Goal: Task Accomplishment & Management: Manage account settings

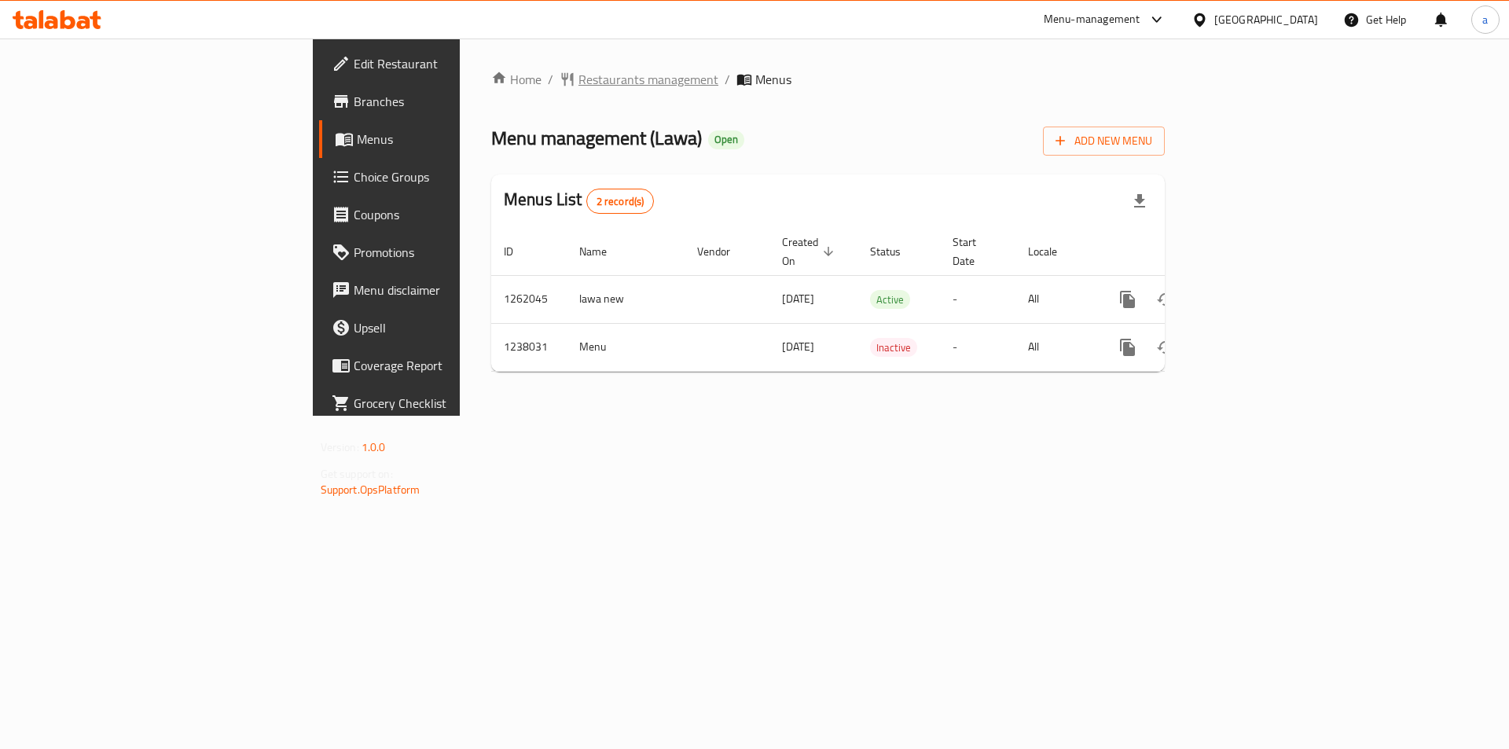
click at [579, 82] on span "Restaurants management" at bounding box center [649, 79] width 140 height 19
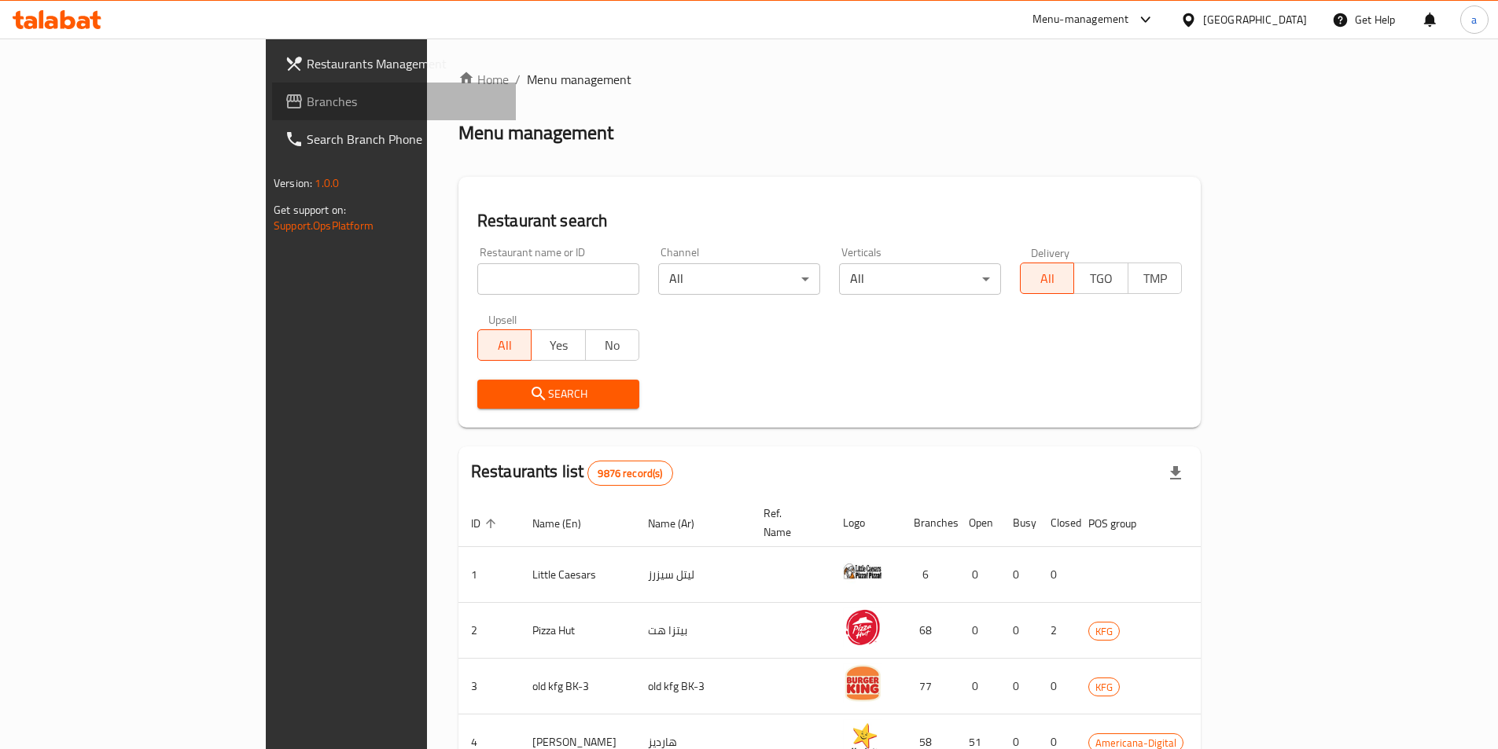
click at [272, 111] on link "Branches" at bounding box center [394, 102] width 244 height 38
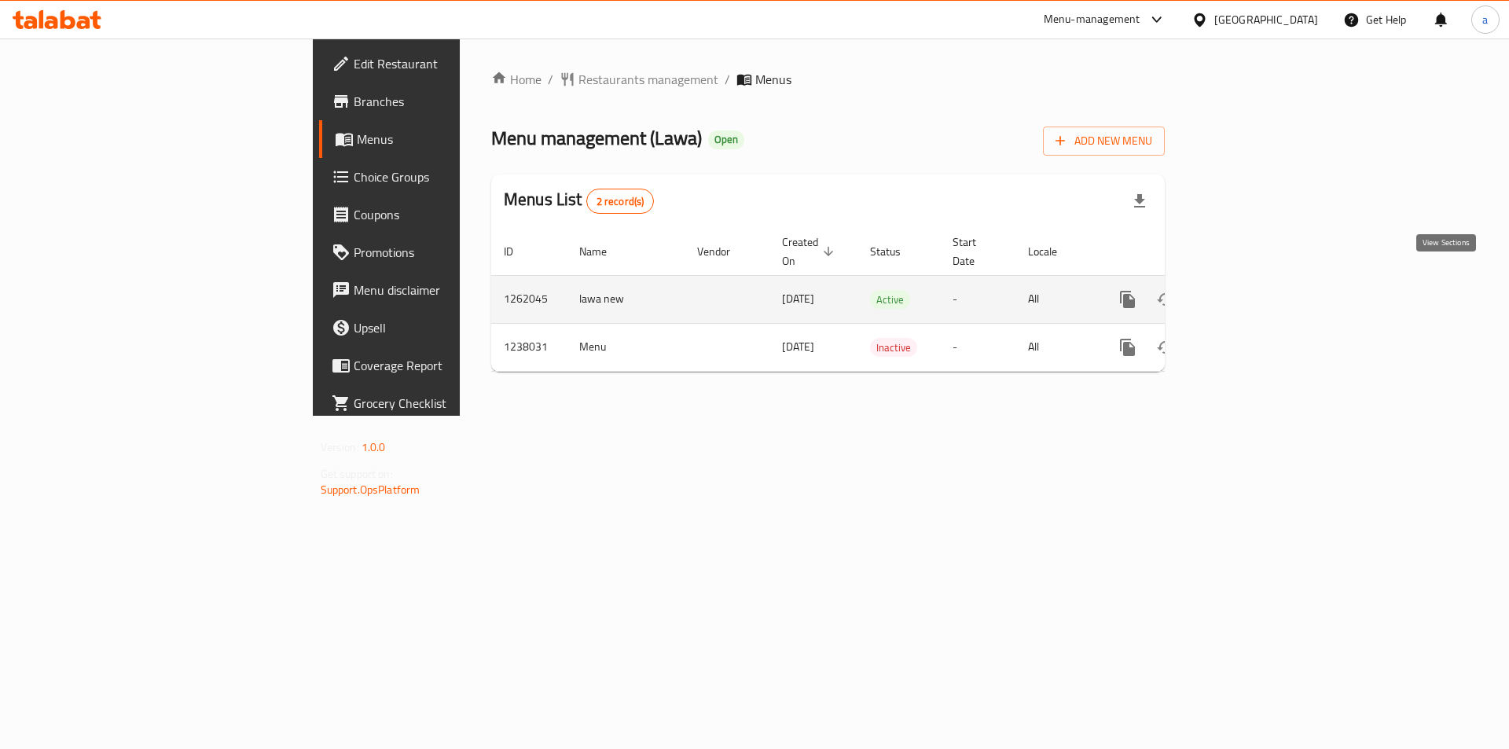
click at [1251, 290] on icon "enhanced table" at bounding box center [1241, 299] width 19 height 19
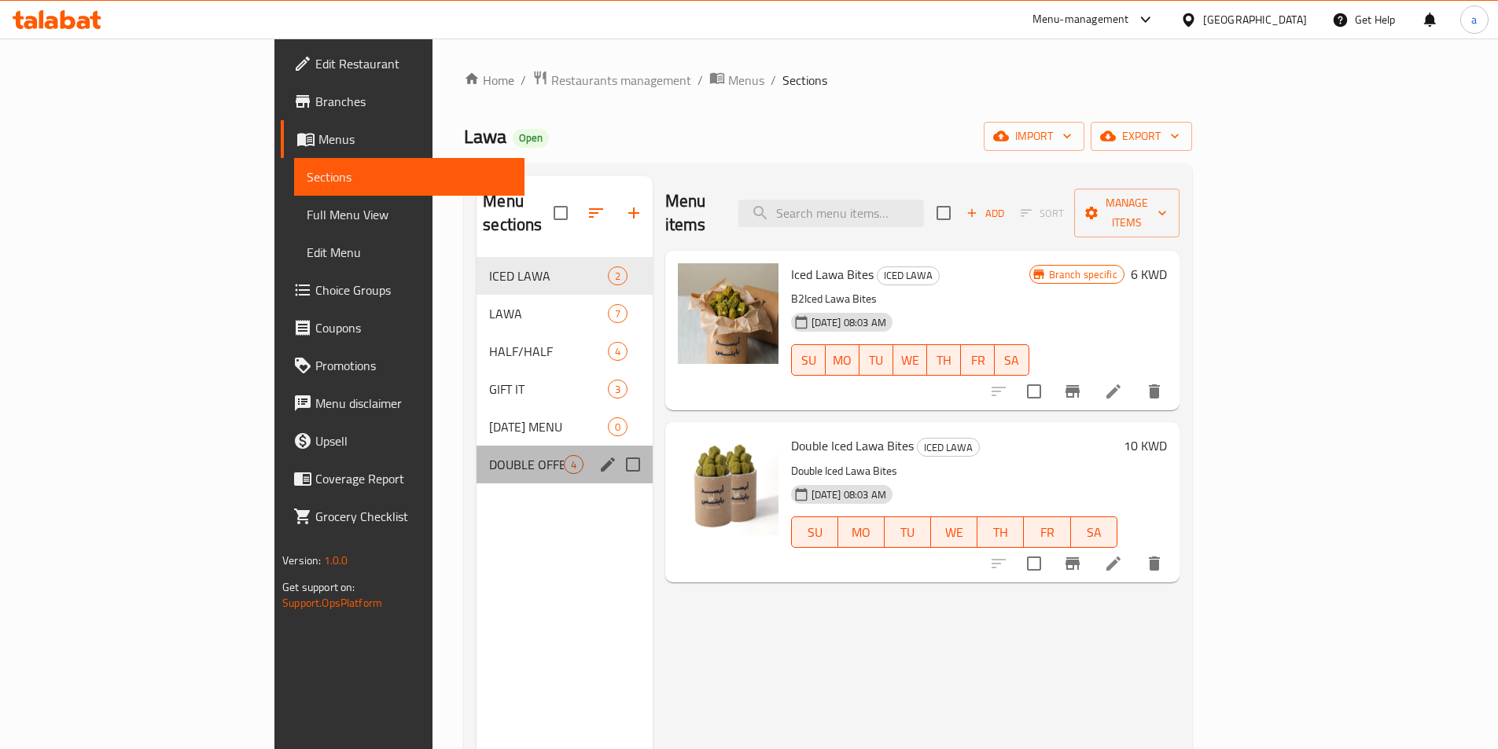
click at [476, 446] on div "DOUBLE OFFER 4" at bounding box center [563, 465] width 175 height 38
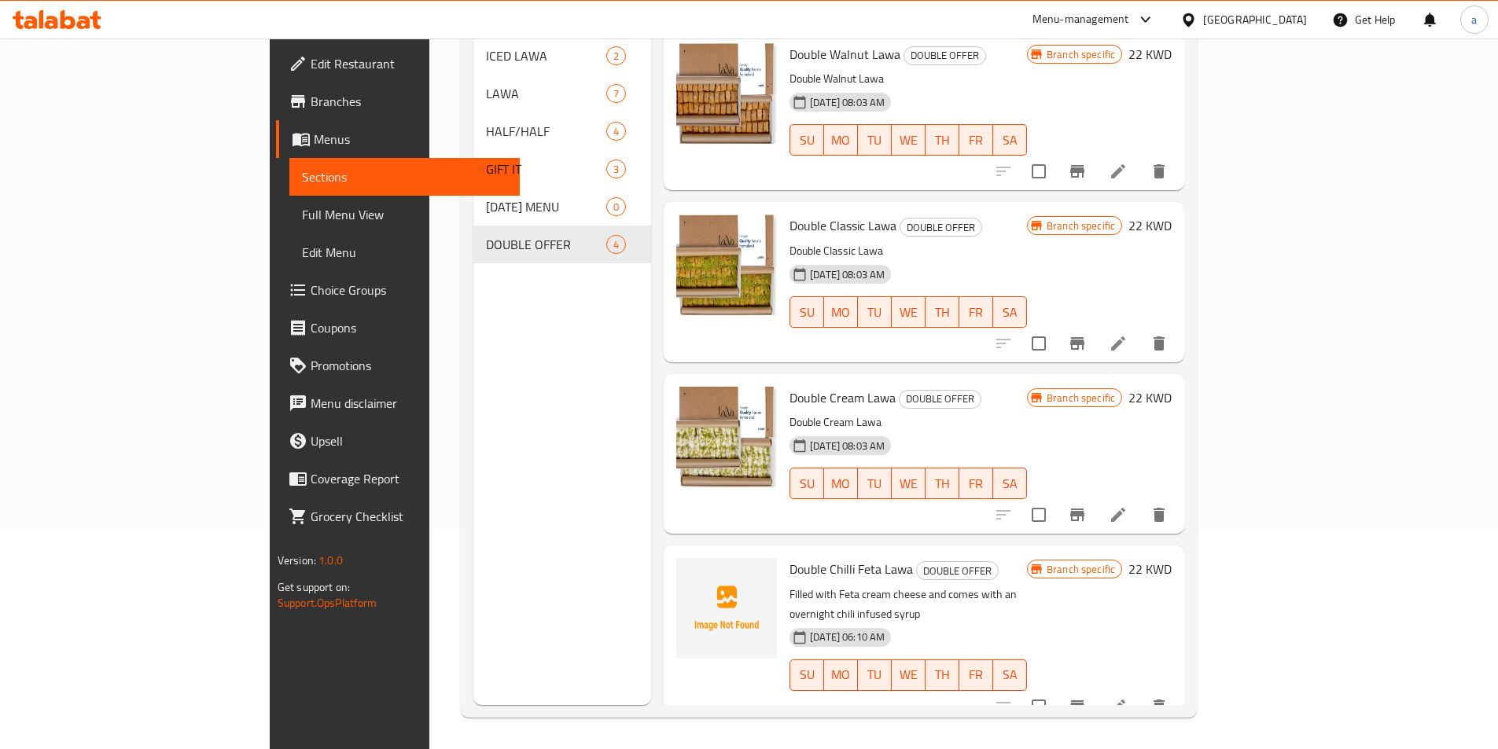
scroll to position [141, 0]
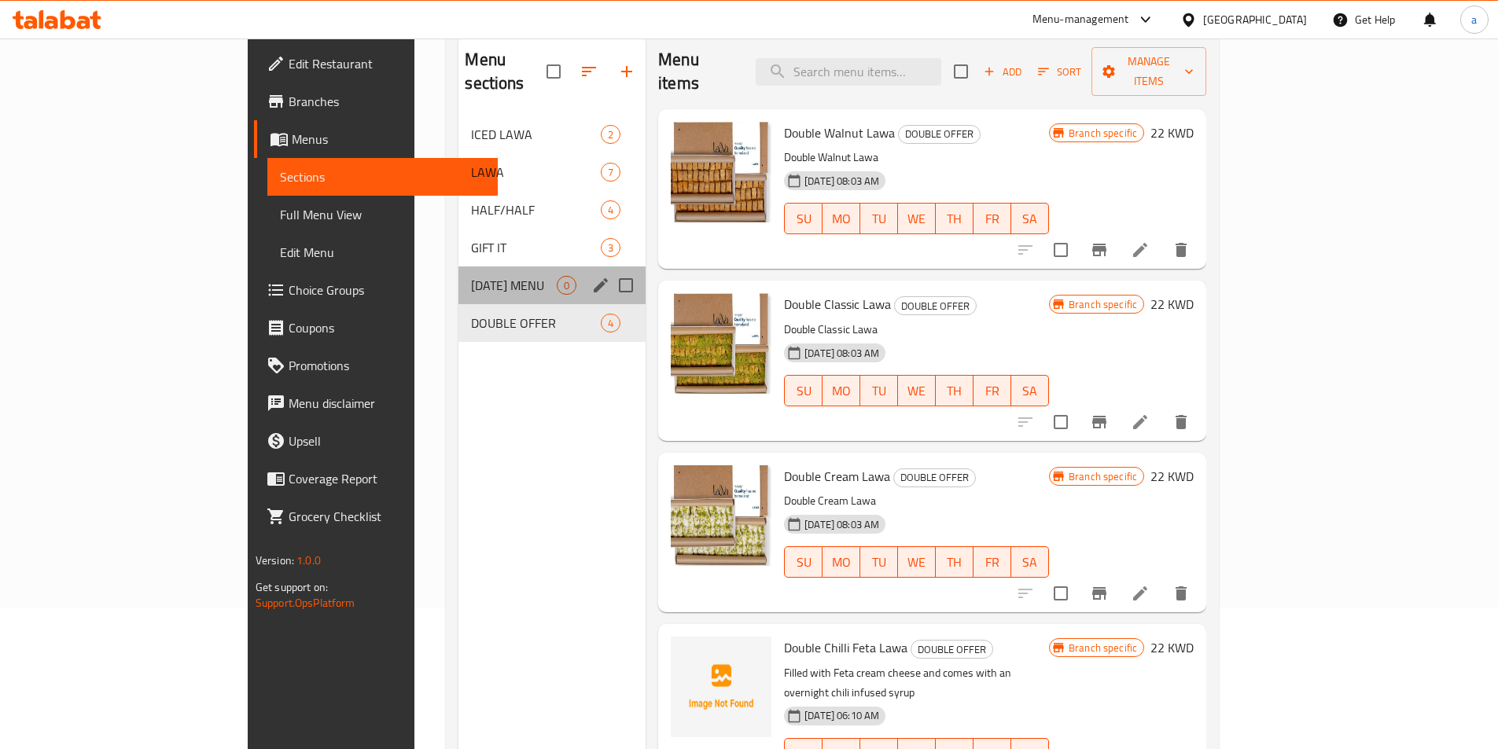
click at [458, 266] on div "[DATE] MENU 0" at bounding box center [551, 285] width 187 height 38
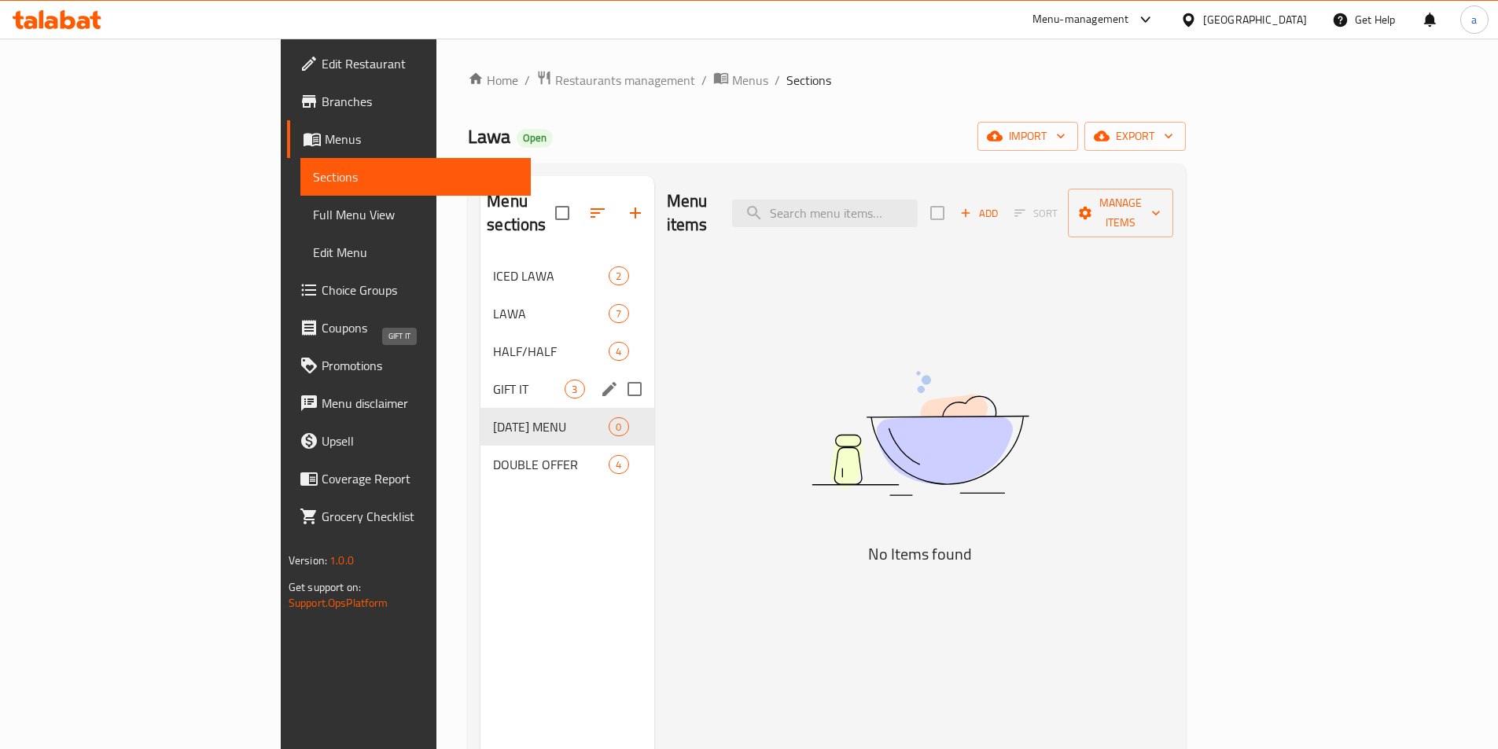
click at [493, 380] on span "GIFT IT" at bounding box center [529, 389] width 72 height 19
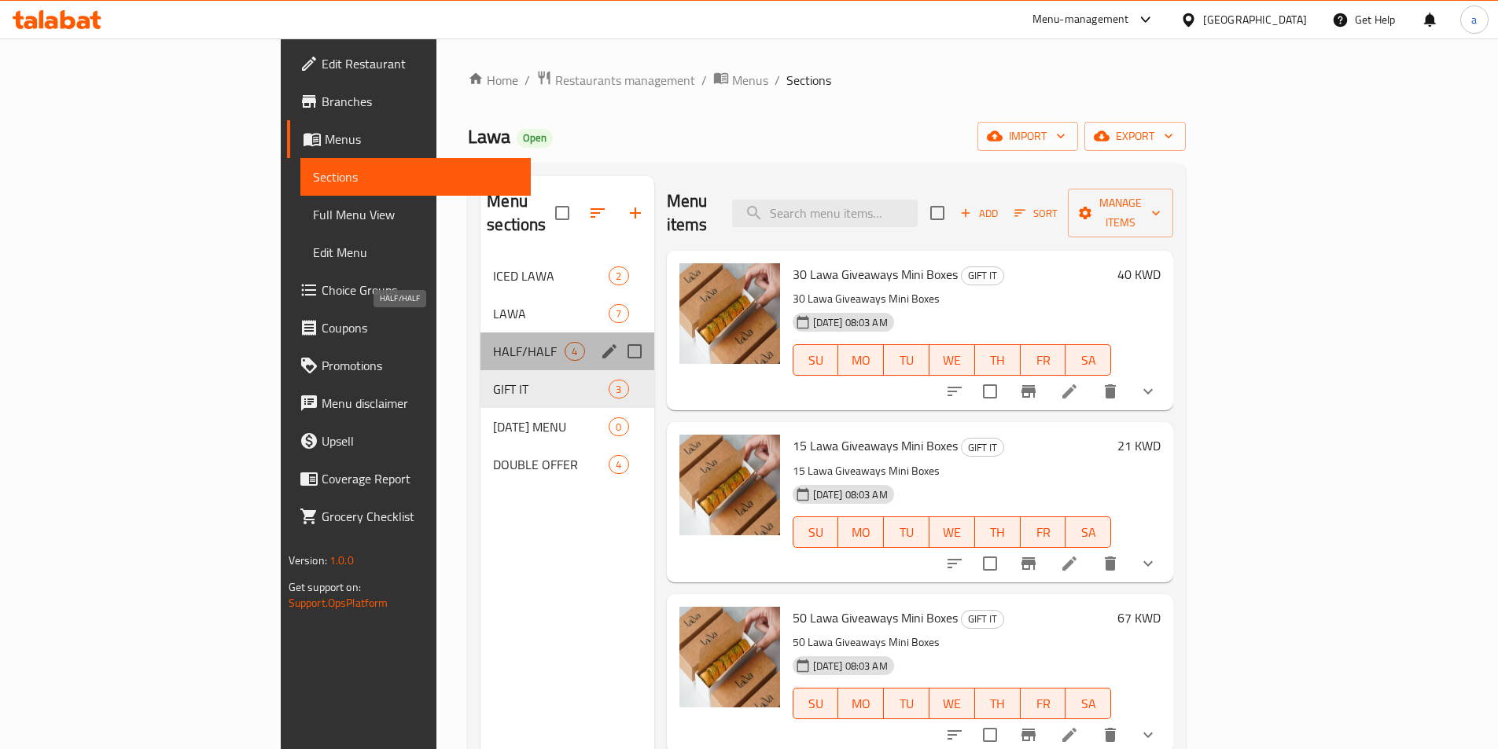
click at [493, 342] on span "HALF/HALF" at bounding box center [529, 351] width 72 height 19
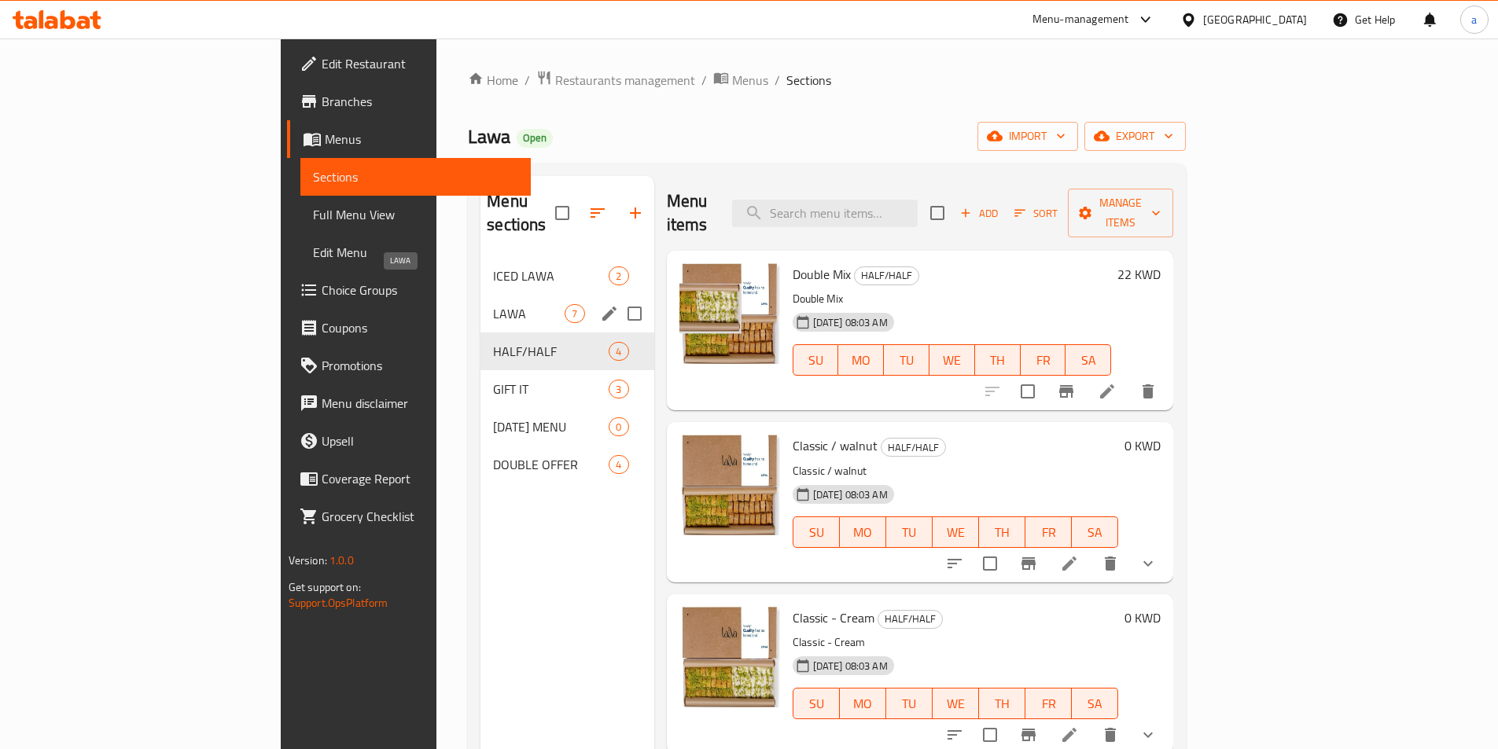
click at [493, 304] on span "LAWA" at bounding box center [529, 313] width 72 height 19
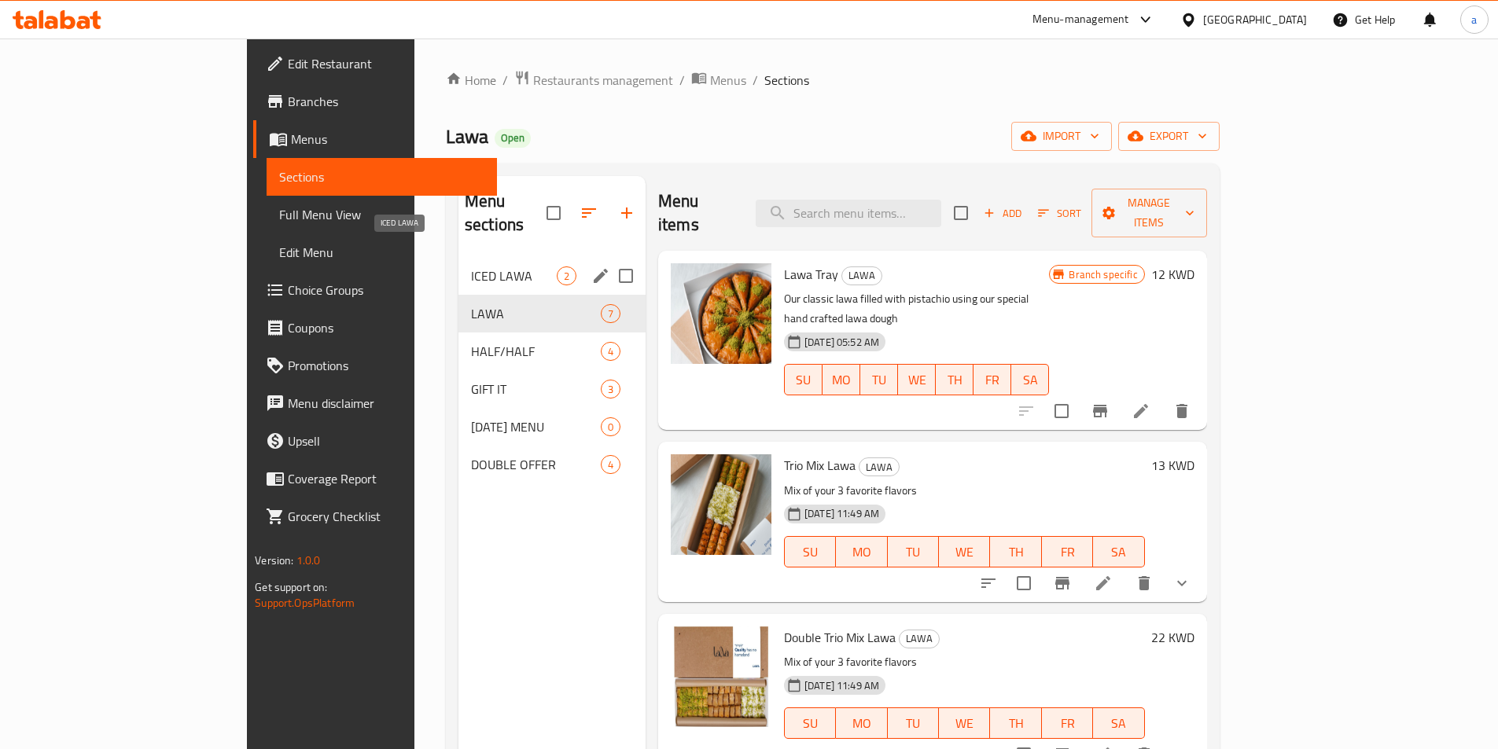
click at [471, 266] on span "ICED LAWA" at bounding box center [514, 275] width 86 height 19
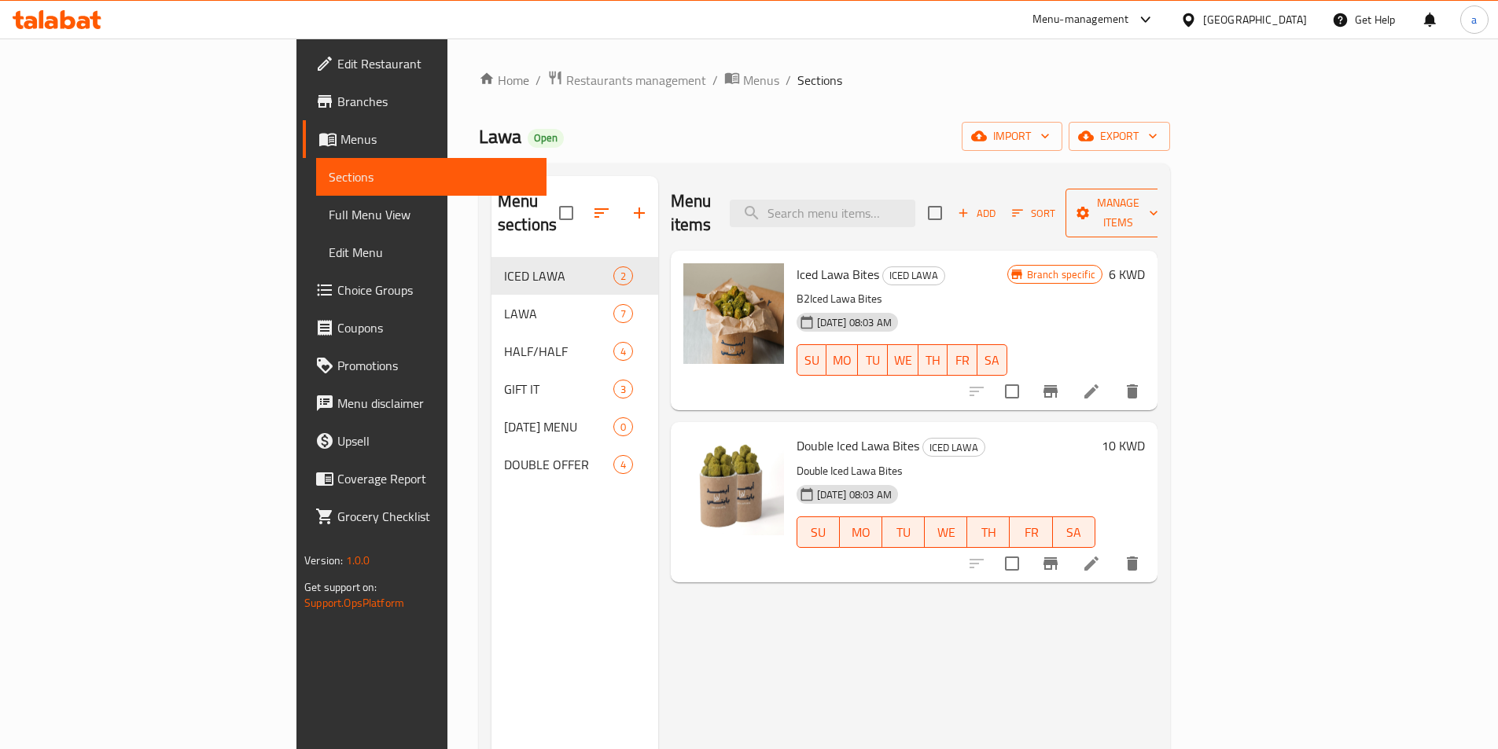
click at [1158, 205] on span "Manage items" at bounding box center [1118, 212] width 80 height 39
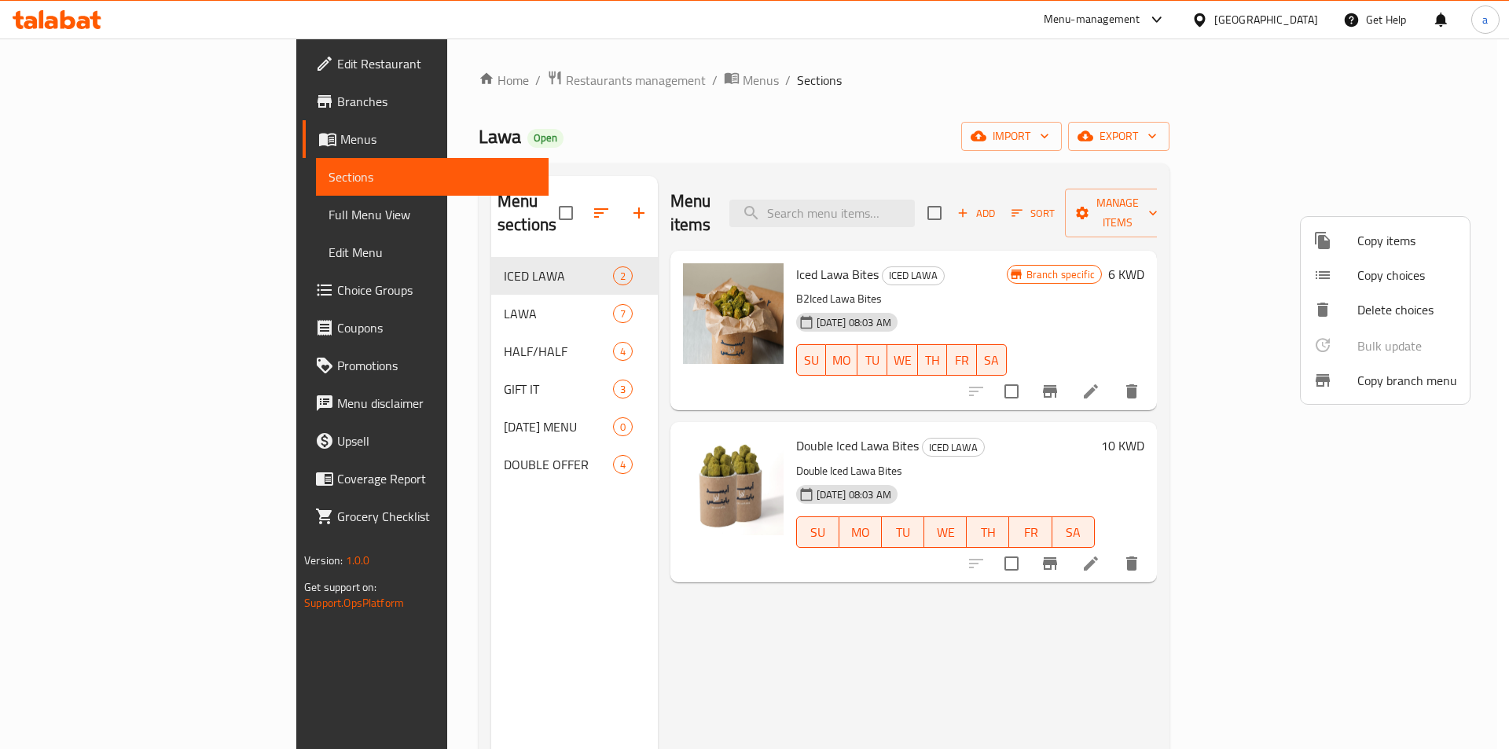
click at [1424, 138] on div at bounding box center [754, 374] width 1509 height 749
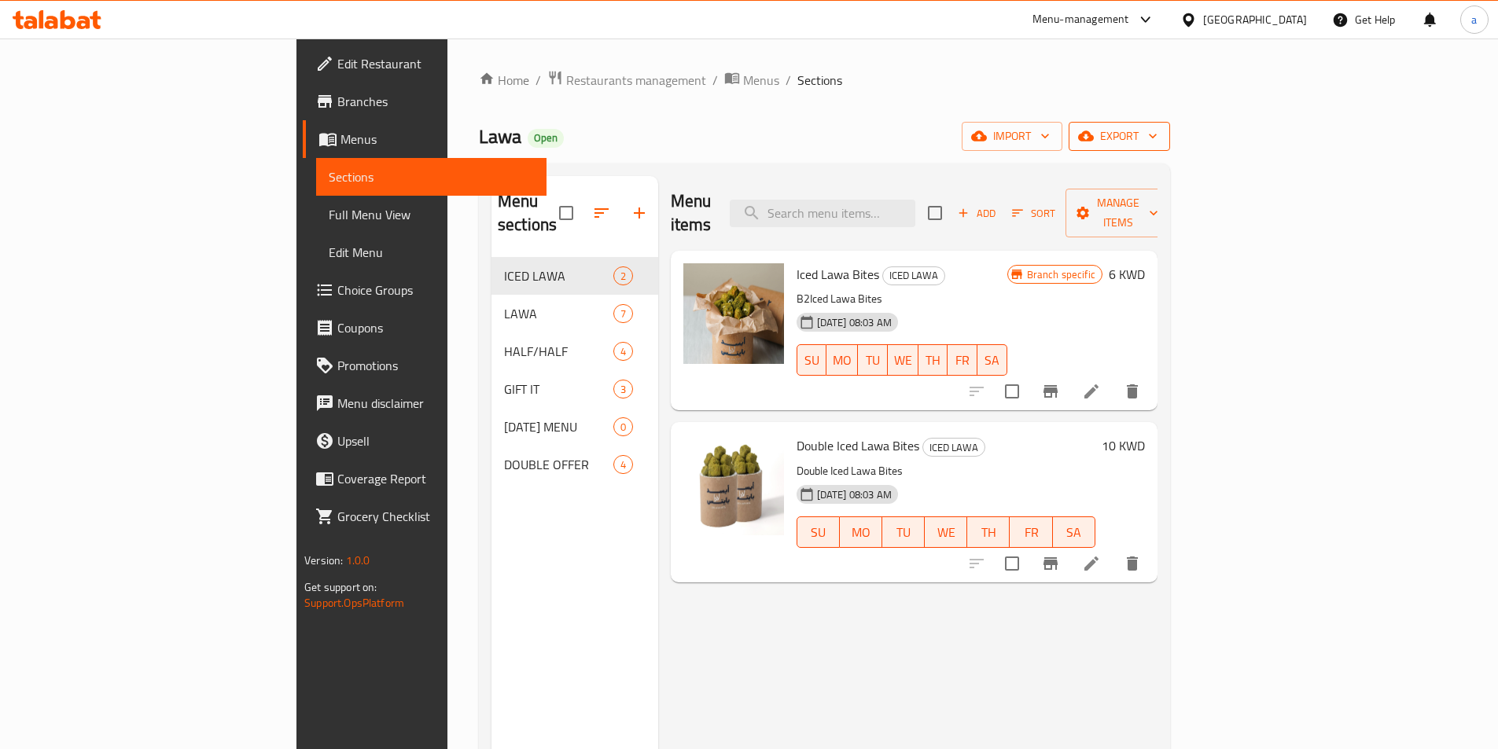
click at [1157, 145] on span "export" at bounding box center [1119, 137] width 76 height 20
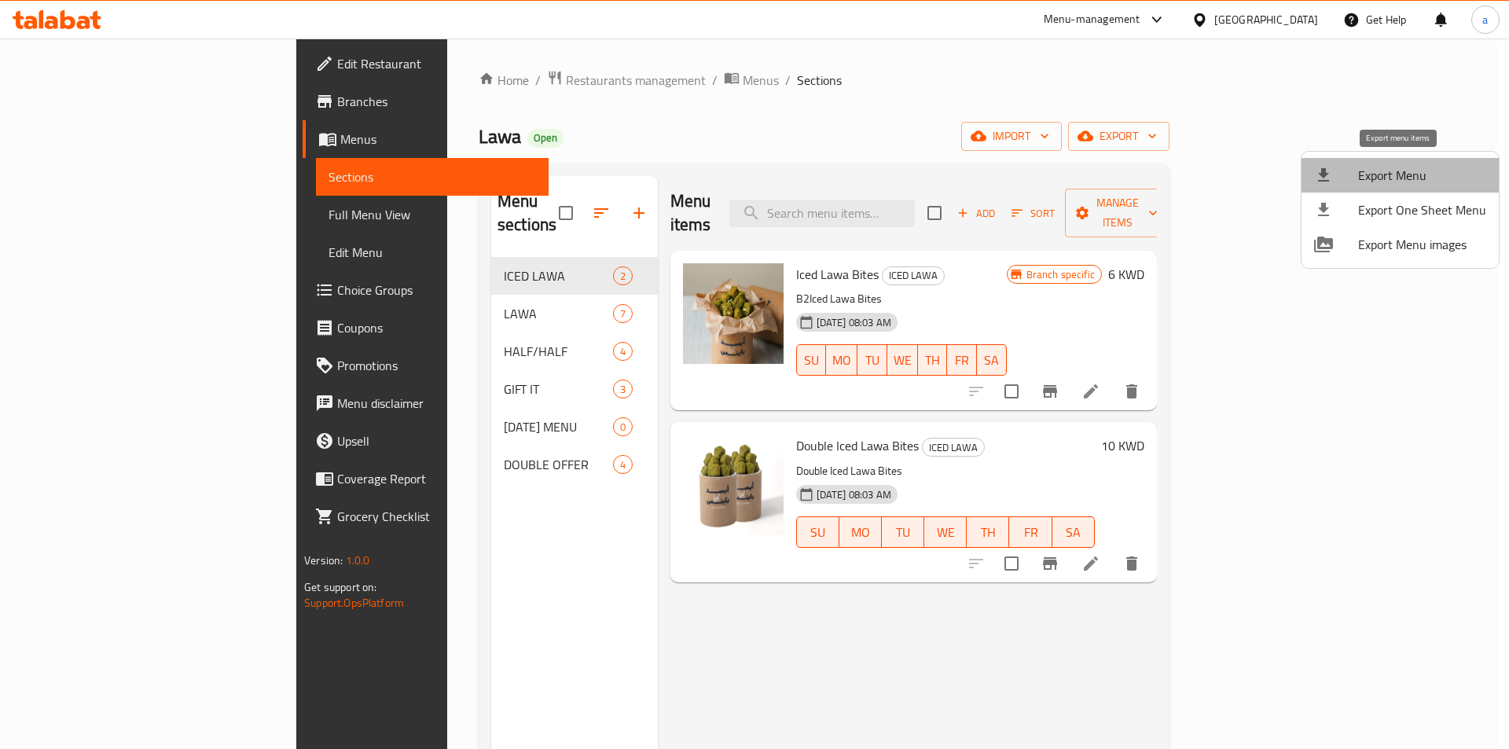
click at [1406, 176] on span "Export Menu" at bounding box center [1422, 175] width 128 height 19
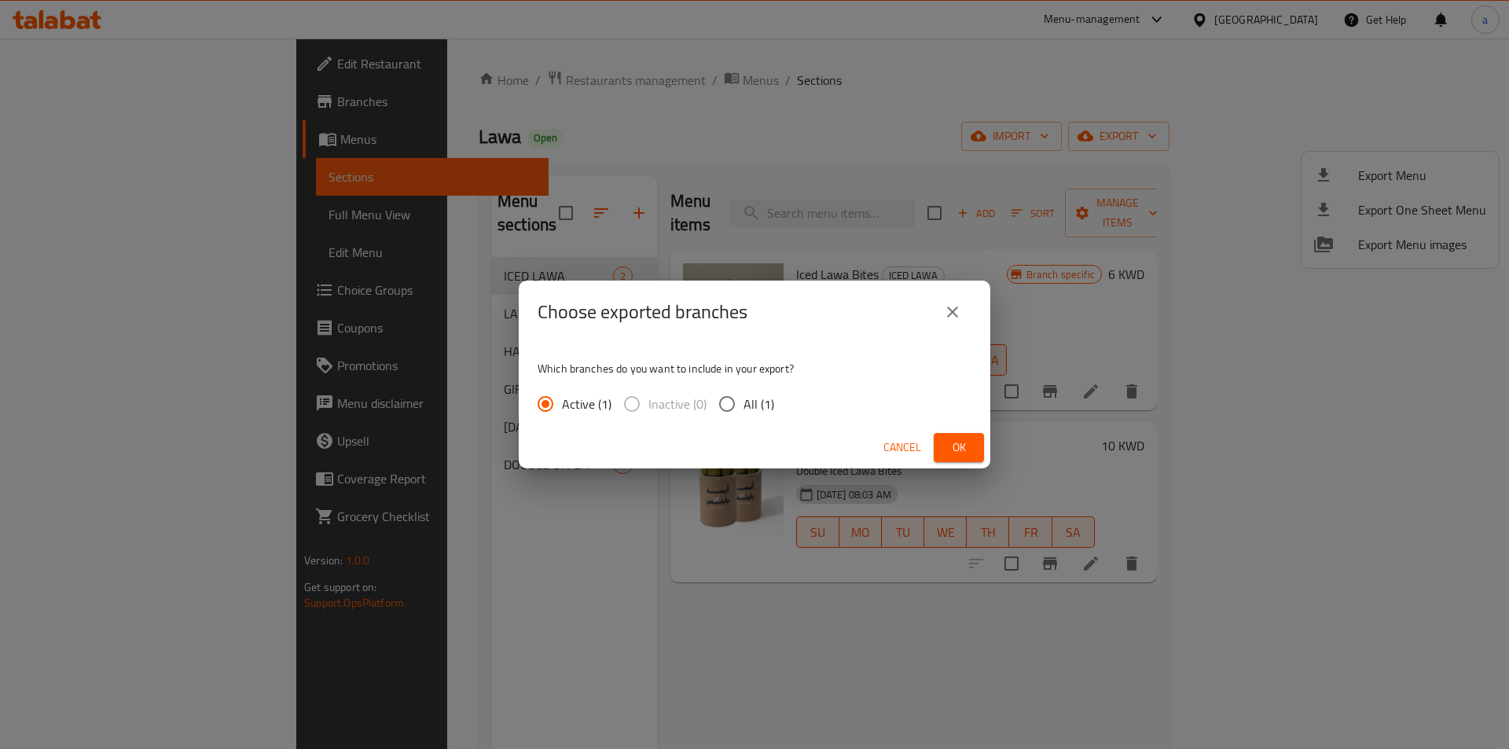
click at [732, 405] on input "All (1)" at bounding box center [727, 404] width 33 height 33
radio input "true"
click at [956, 451] on span "Ok" at bounding box center [958, 448] width 25 height 20
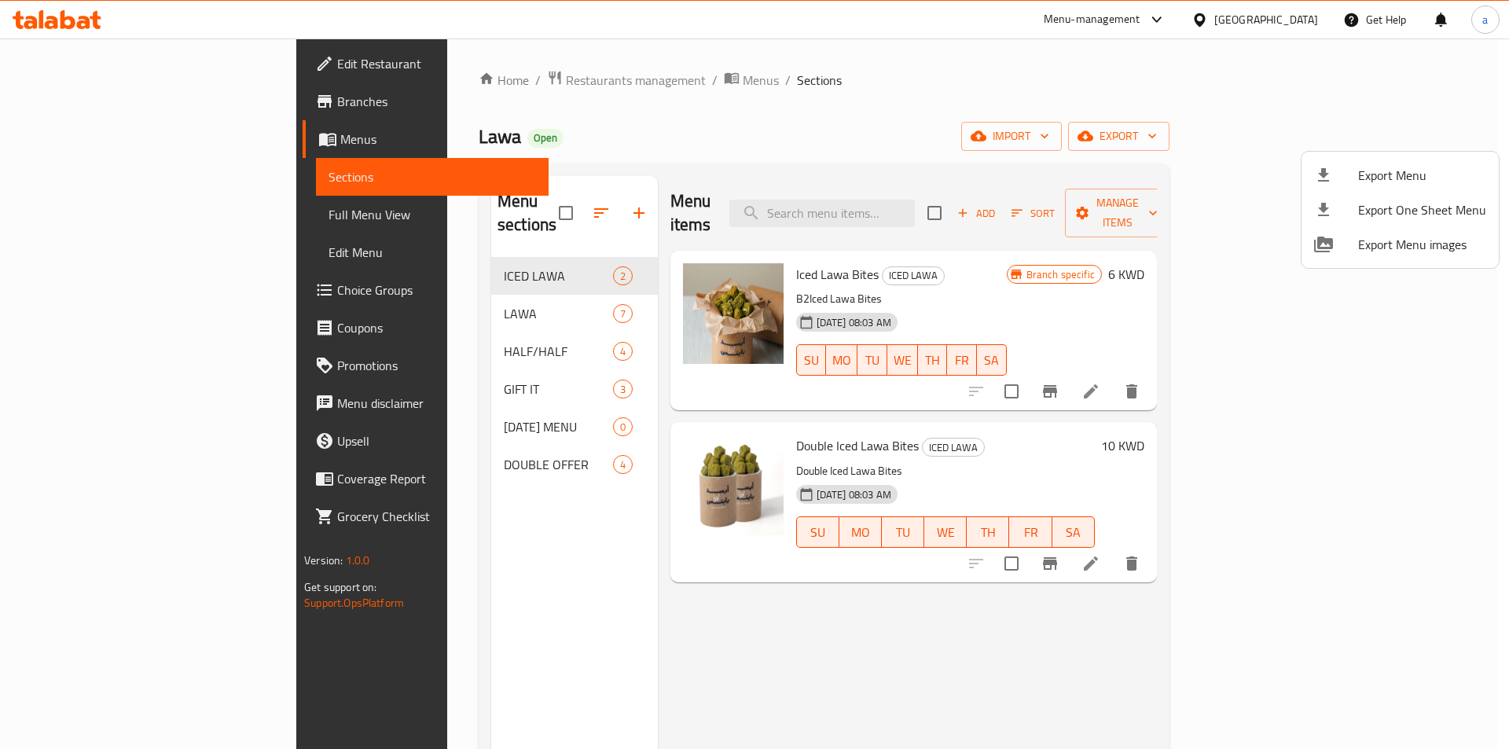
click at [119, 62] on div at bounding box center [754, 374] width 1509 height 749
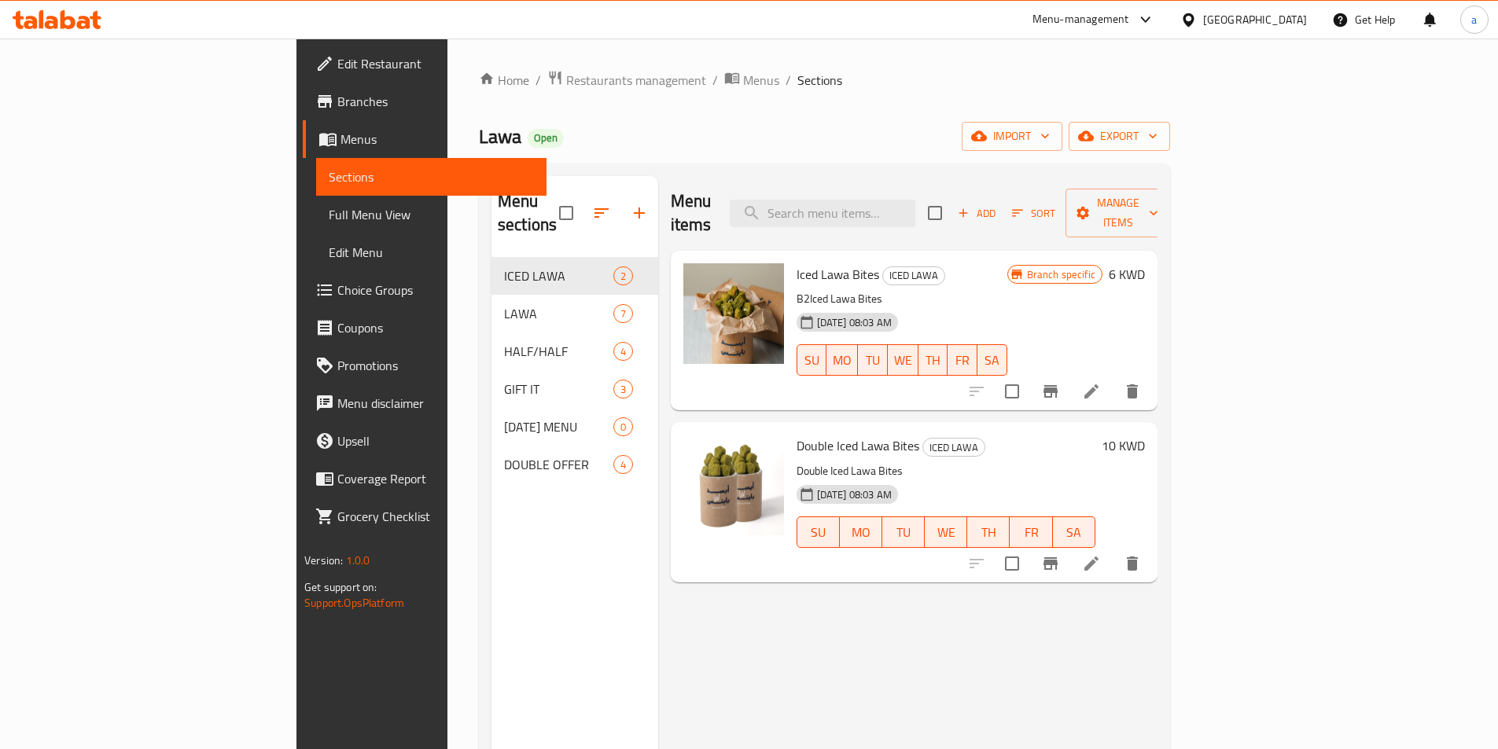
click at [337, 62] on span "Edit Restaurant" at bounding box center [435, 63] width 197 height 19
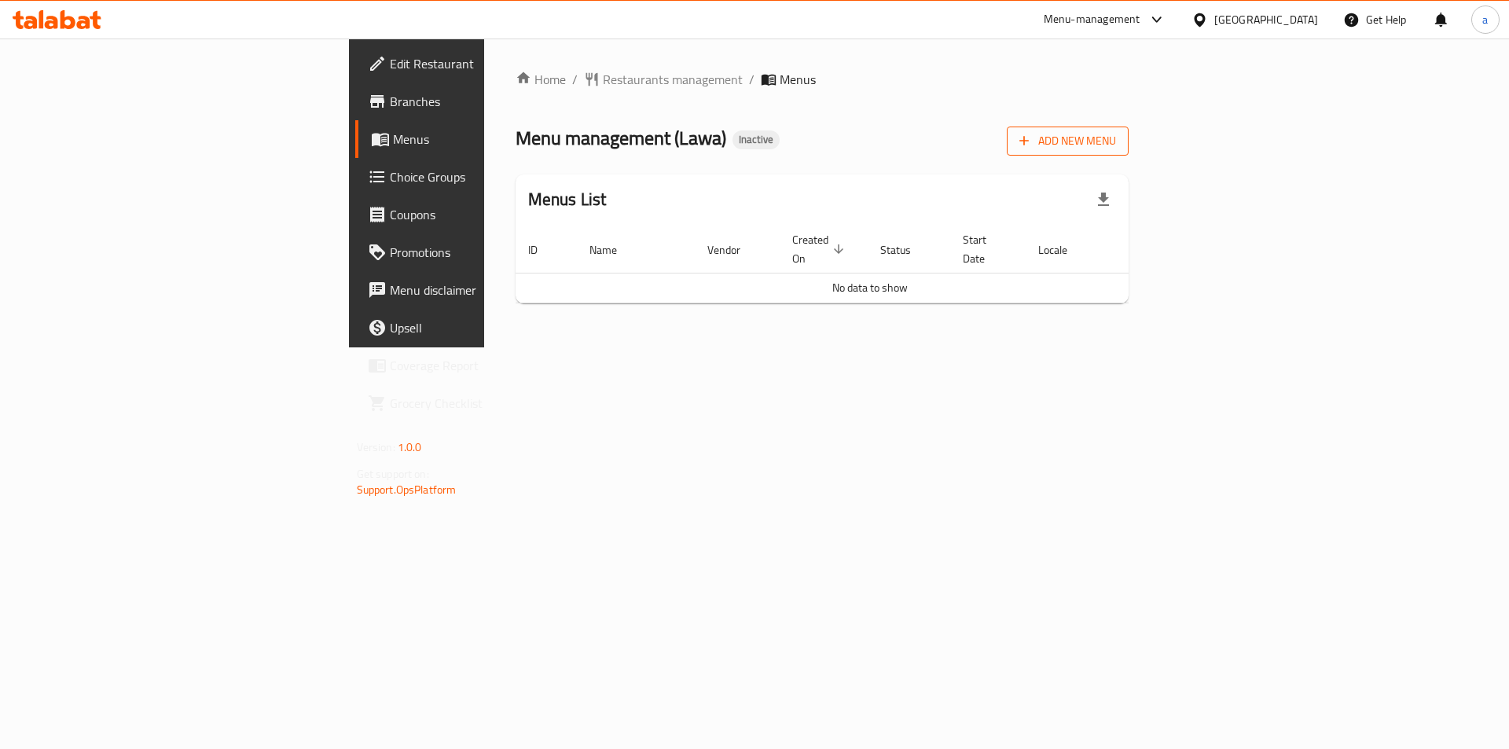
click at [1116, 147] on span "Add New Menu" at bounding box center [1068, 141] width 97 height 20
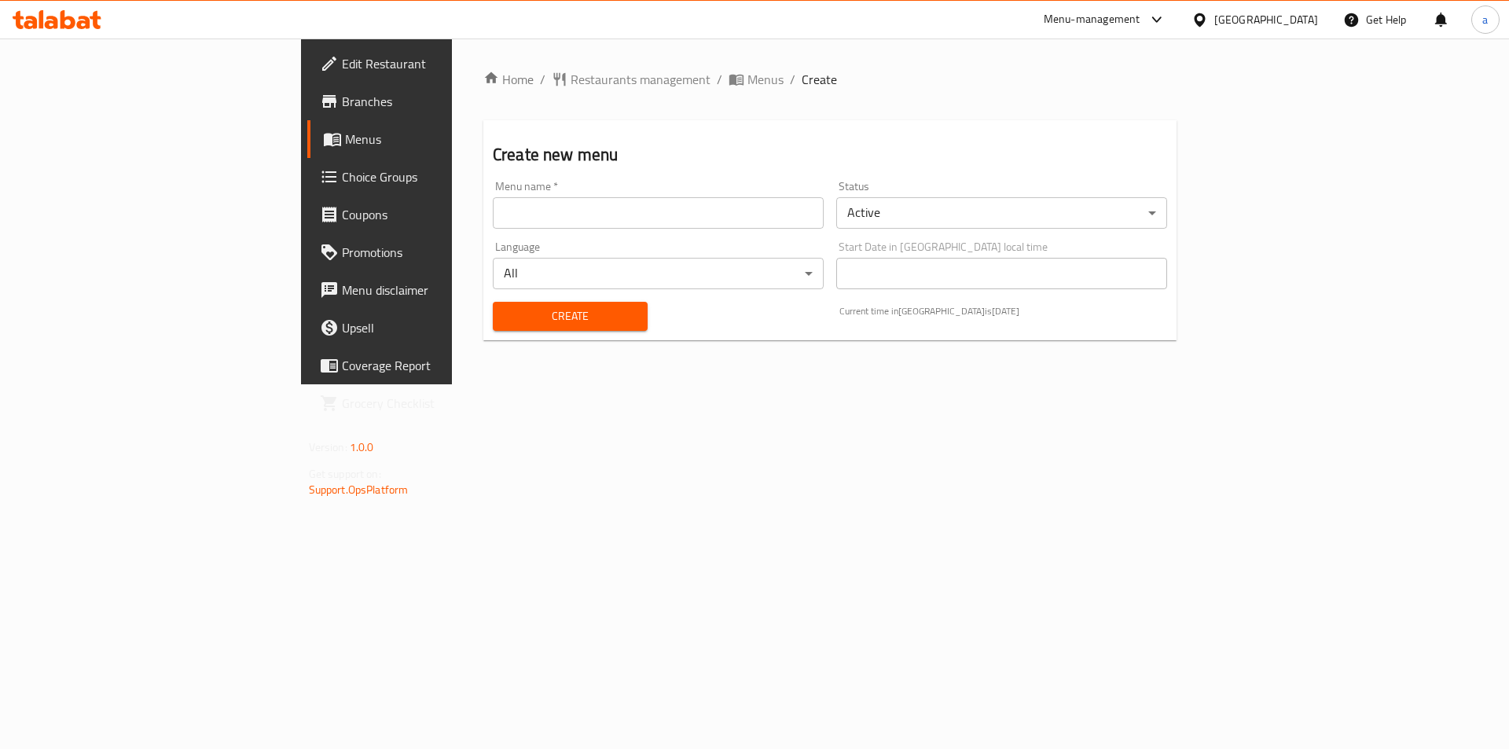
click at [493, 204] on input "text" at bounding box center [658, 212] width 331 height 31
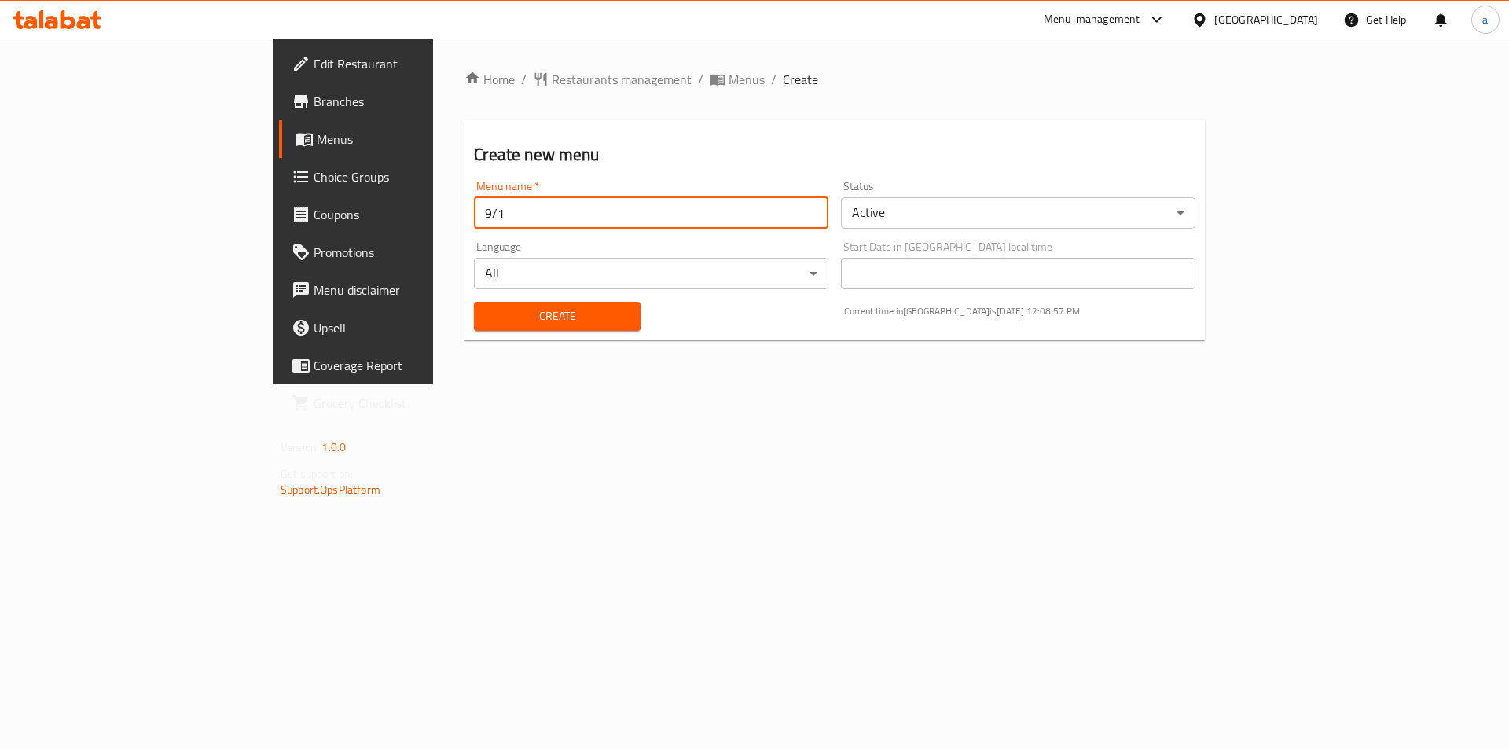
type input "9/1"
click at [487, 318] on span "Create" at bounding box center [557, 317] width 141 height 20
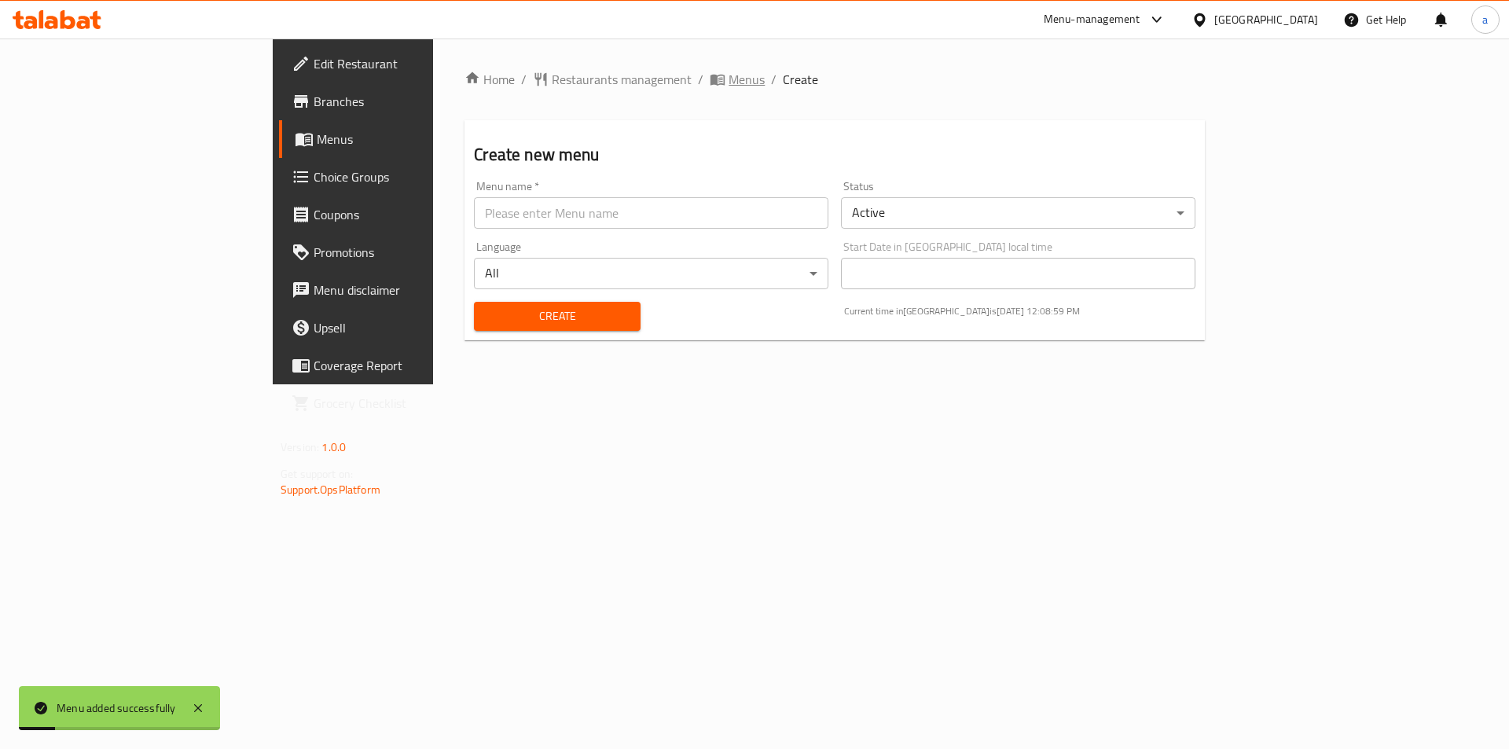
click at [729, 85] on span "Menus" at bounding box center [747, 79] width 36 height 19
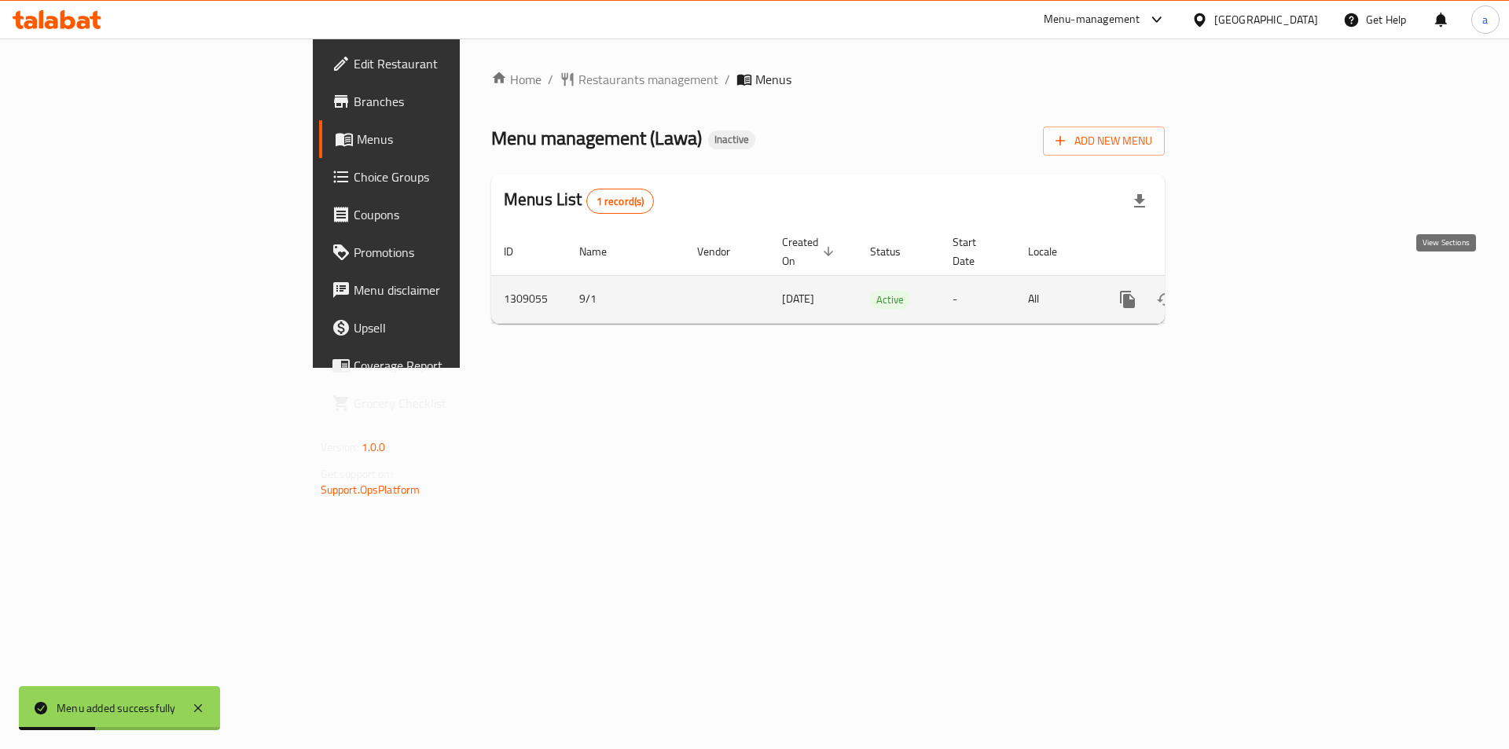
click at [1251, 290] on icon "enhanced table" at bounding box center [1241, 299] width 19 height 19
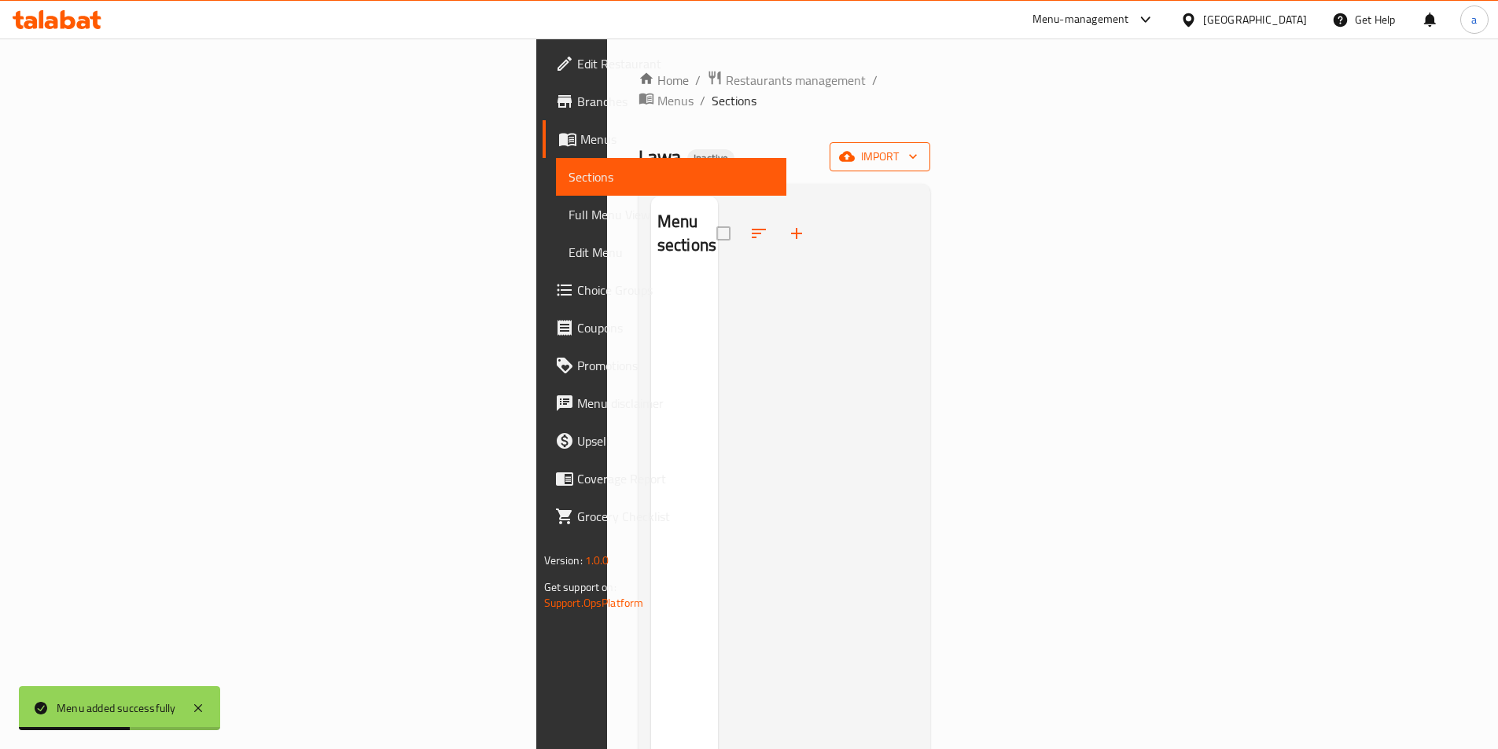
click at [930, 145] on button "import" at bounding box center [879, 156] width 101 height 29
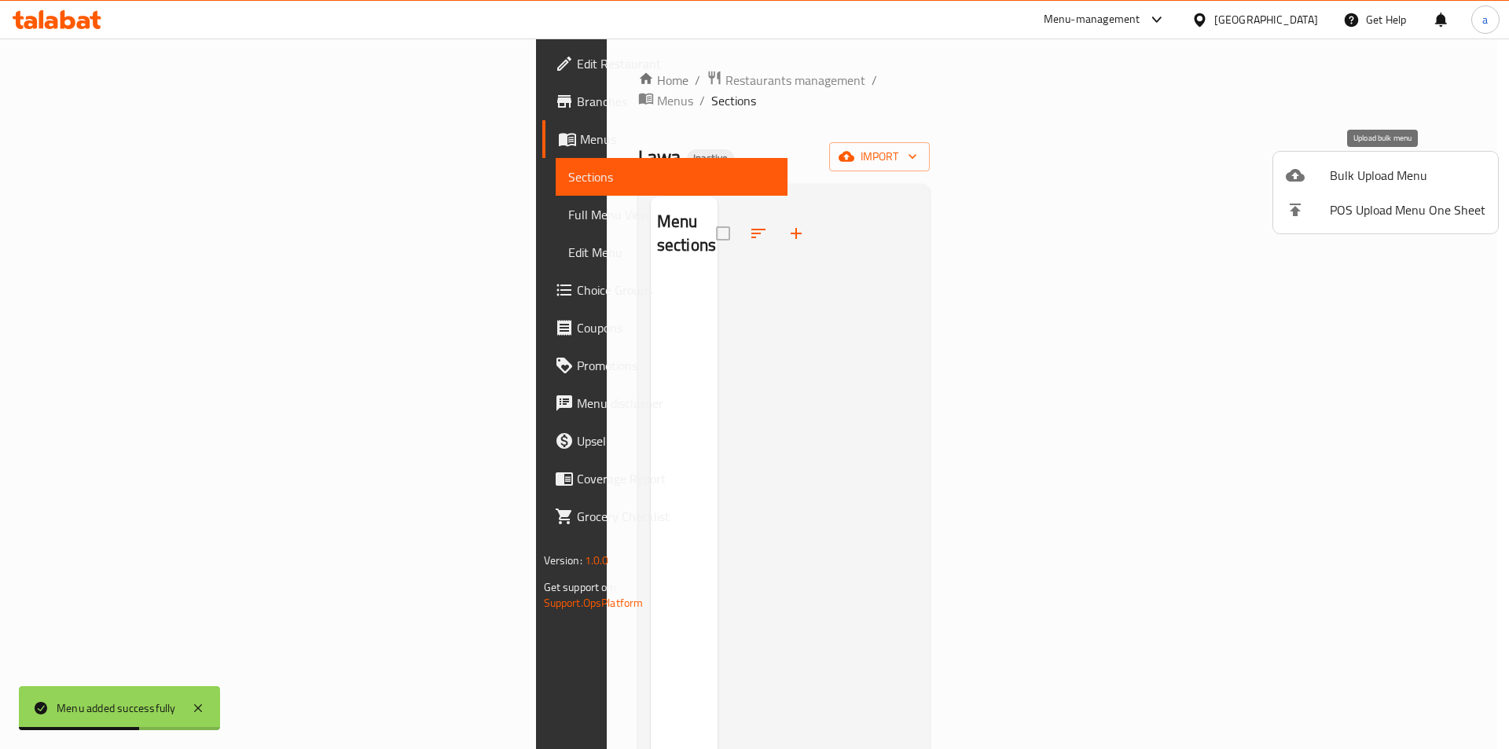
click at [1389, 182] on span "Bulk Upload Menu" at bounding box center [1408, 175] width 156 height 19
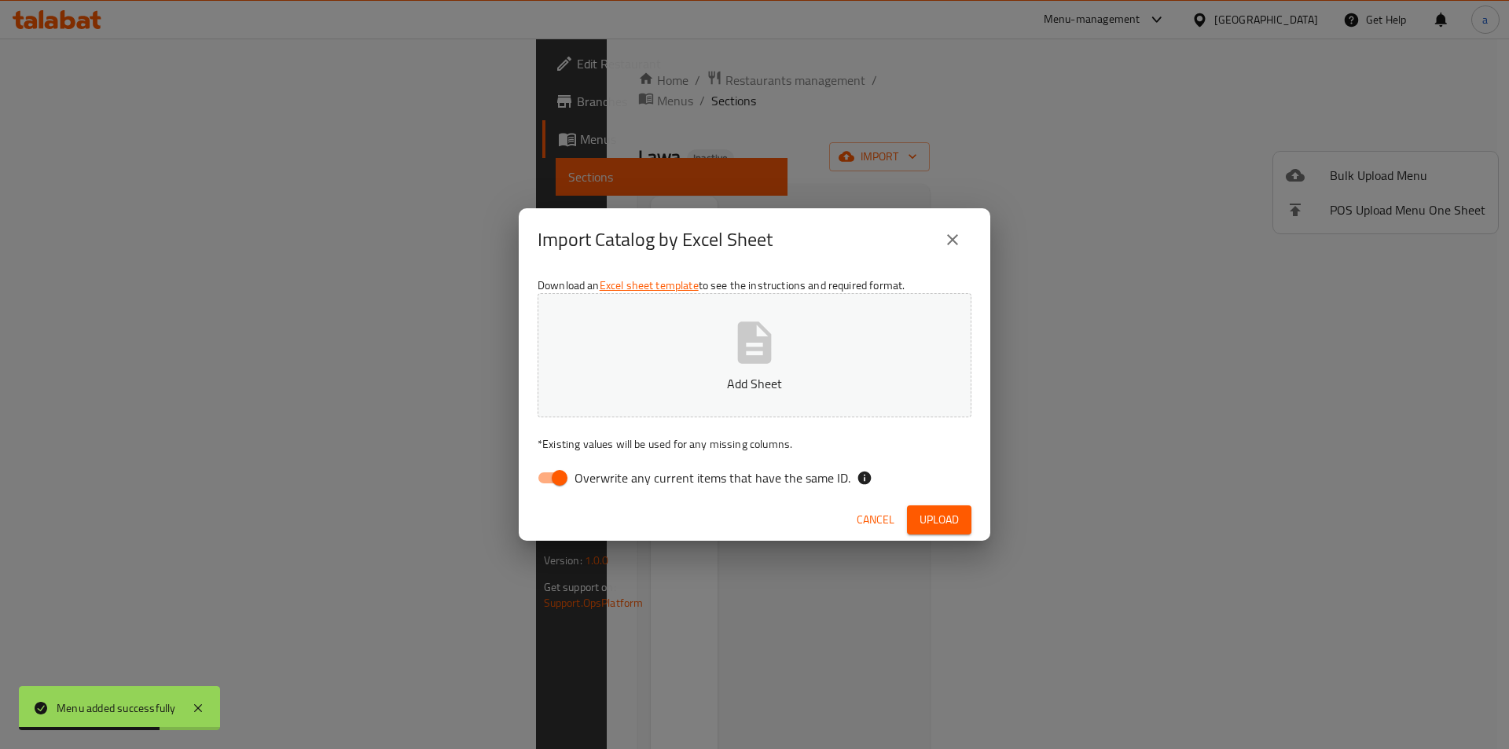
click at [548, 484] on input "Overwrite any current items that have the same ID." at bounding box center [560, 478] width 90 height 30
checkbox input "false"
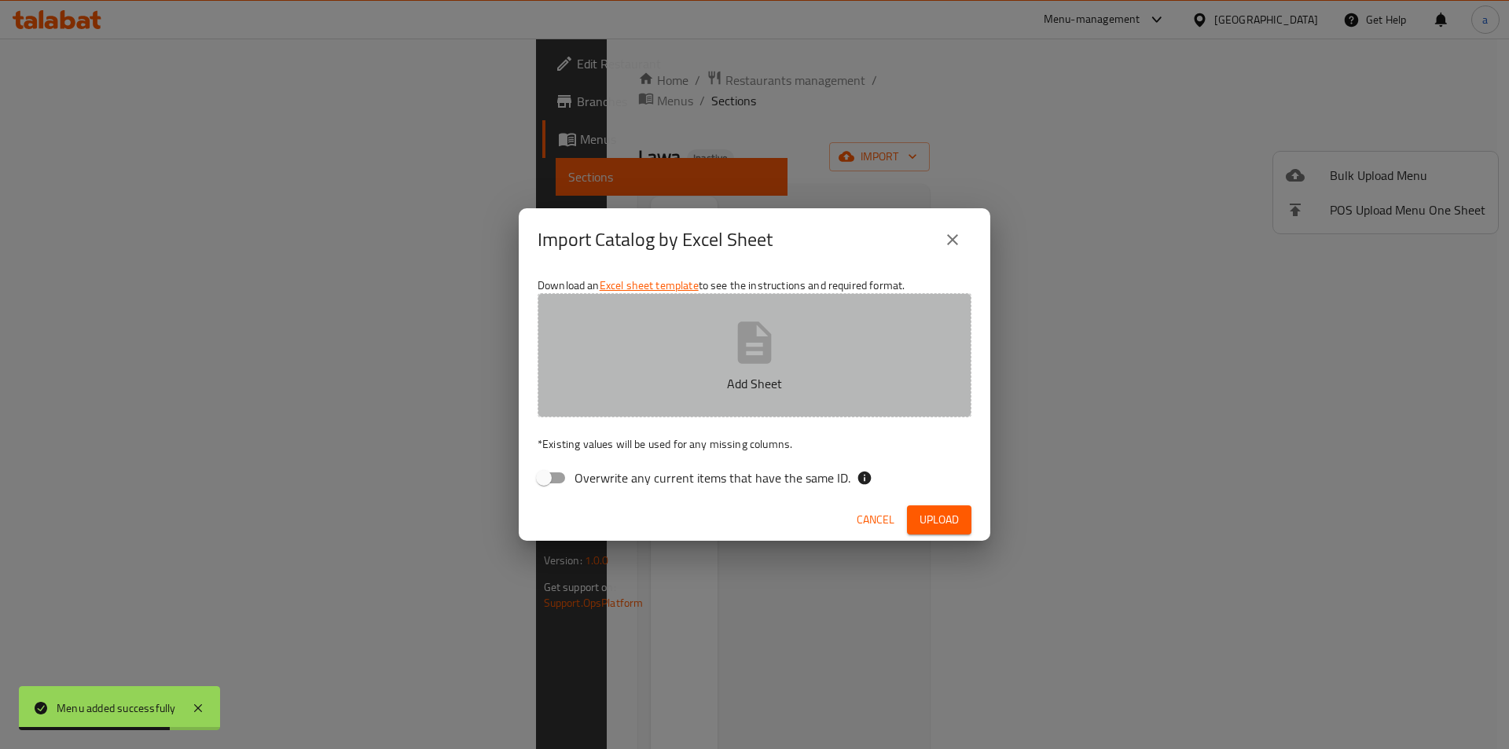
click at [727, 329] on button "Add Sheet" at bounding box center [755, 355] width 434 height 124
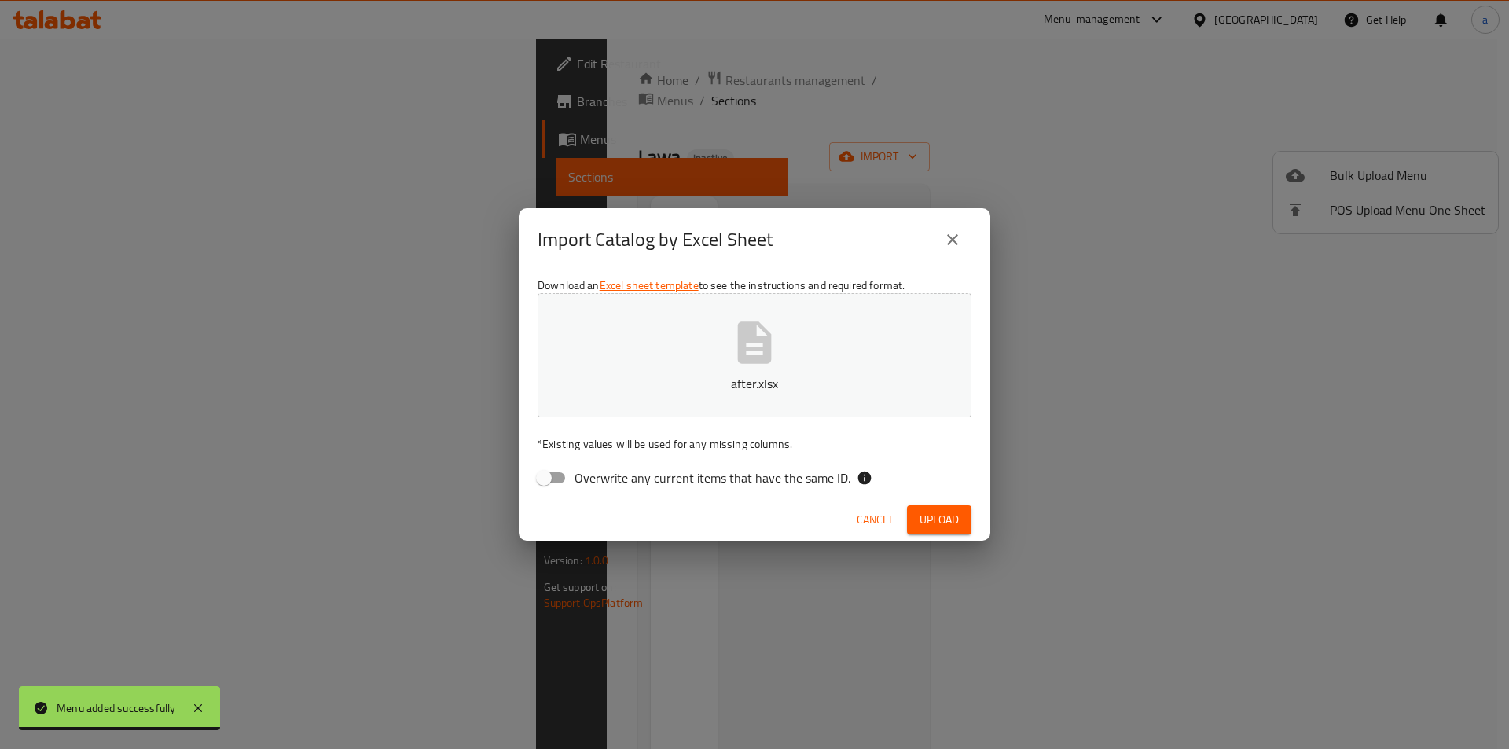
click at [932, 516] on span "Upload" at bounding box center [939, 520] width 39 height 20
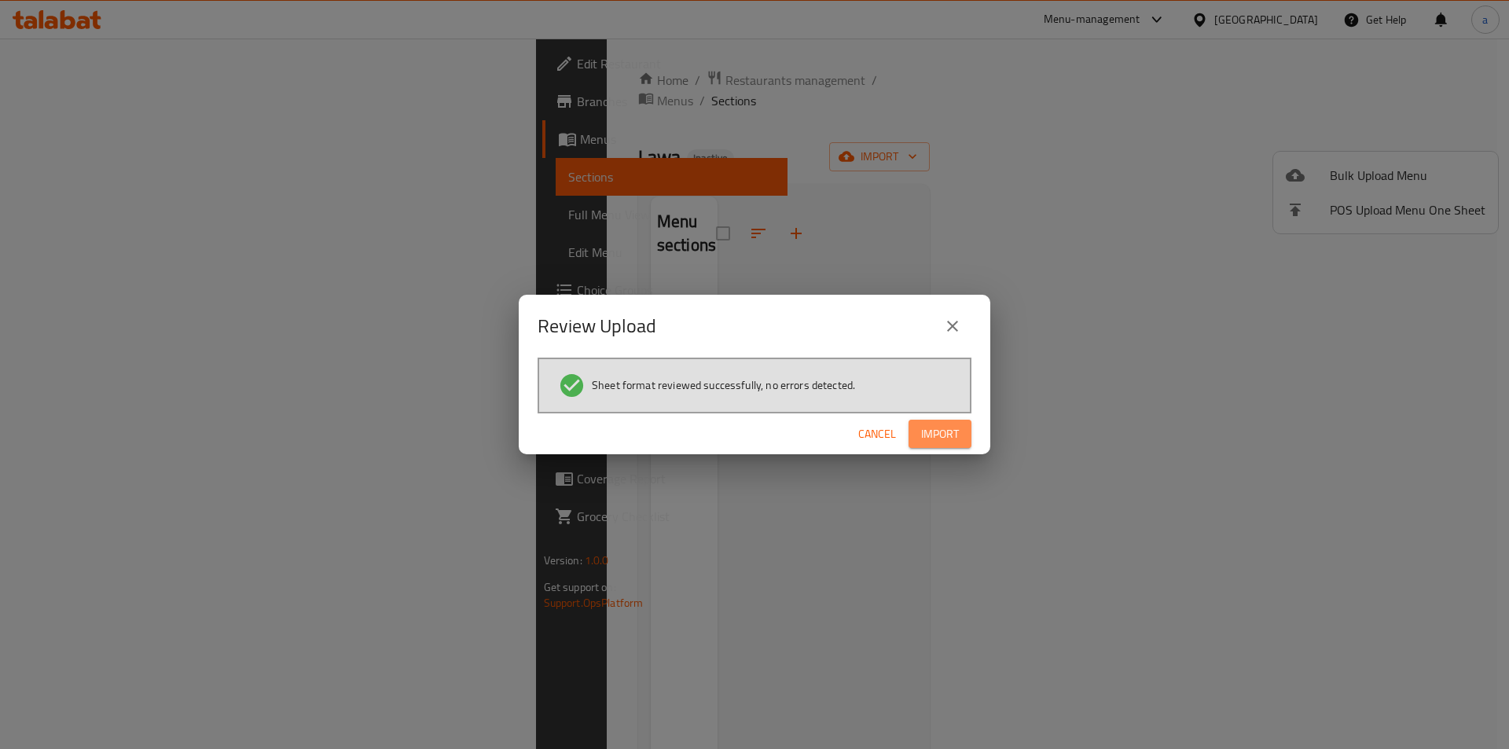
click at [945, 440] on span "Import" at bounding box center [940, 434] width 38 height 20
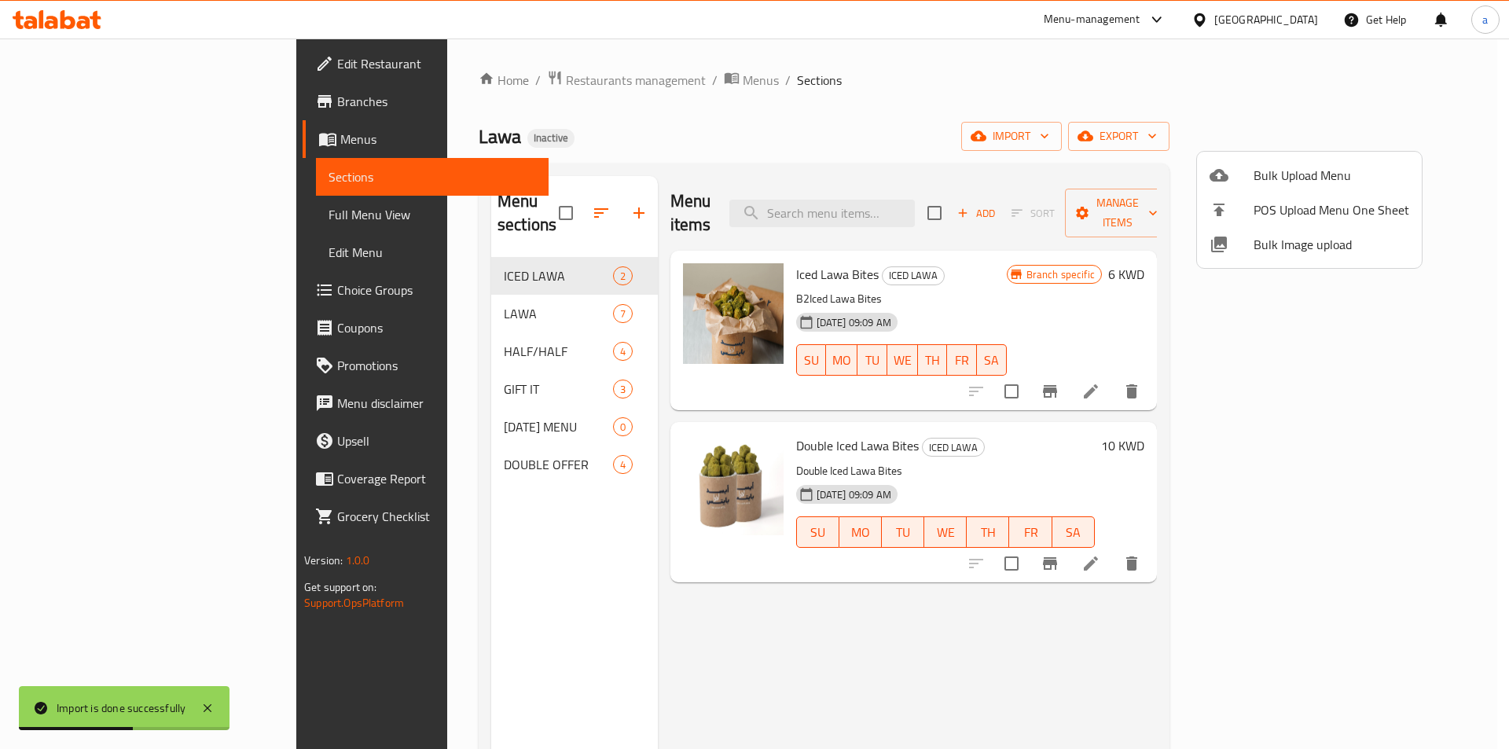
click at [935, 619] on div at bounding box center [754, 374] width 1509 height 749
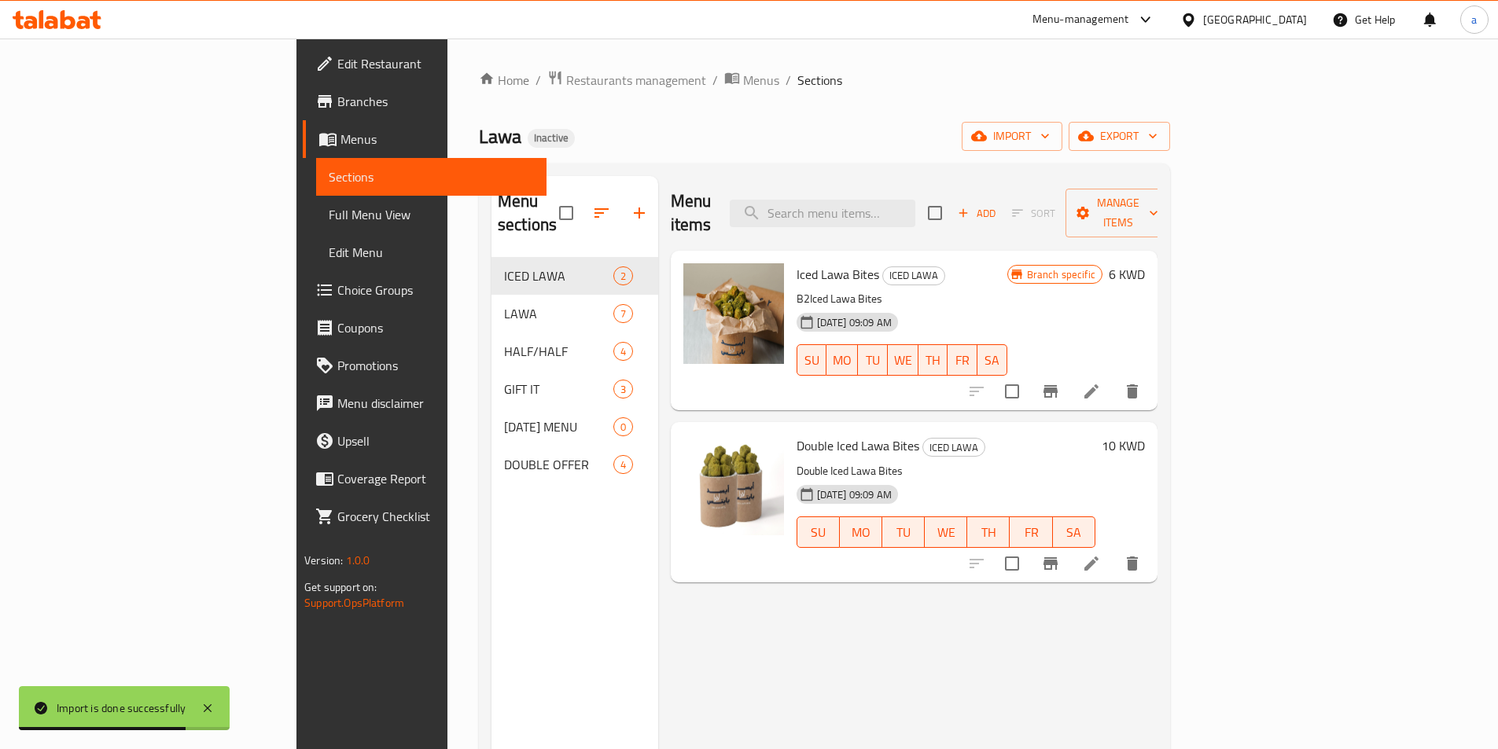
click at [329, 222] on span "Full Menu View" at bounding box center [431, 214] width 205 height 19
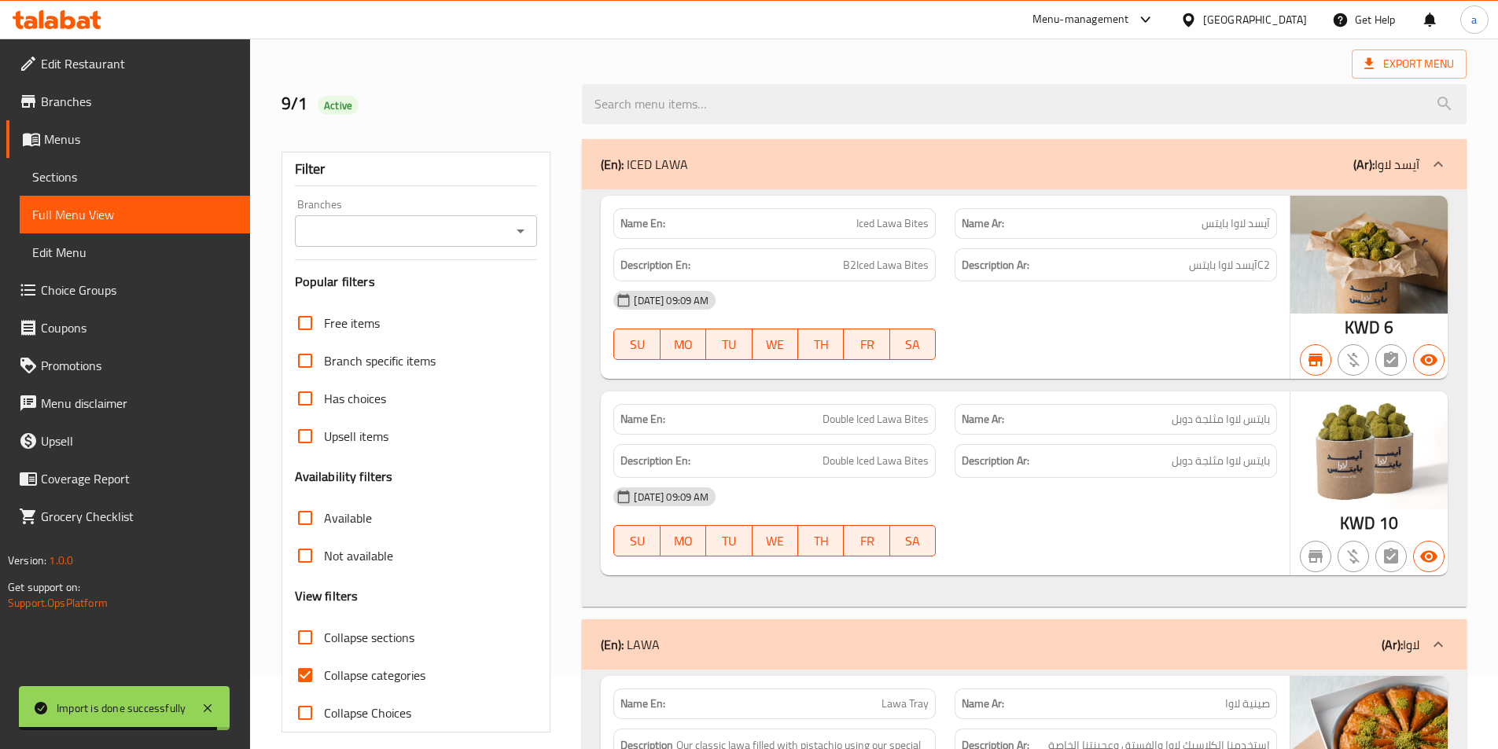
scroll to position [157, 0]
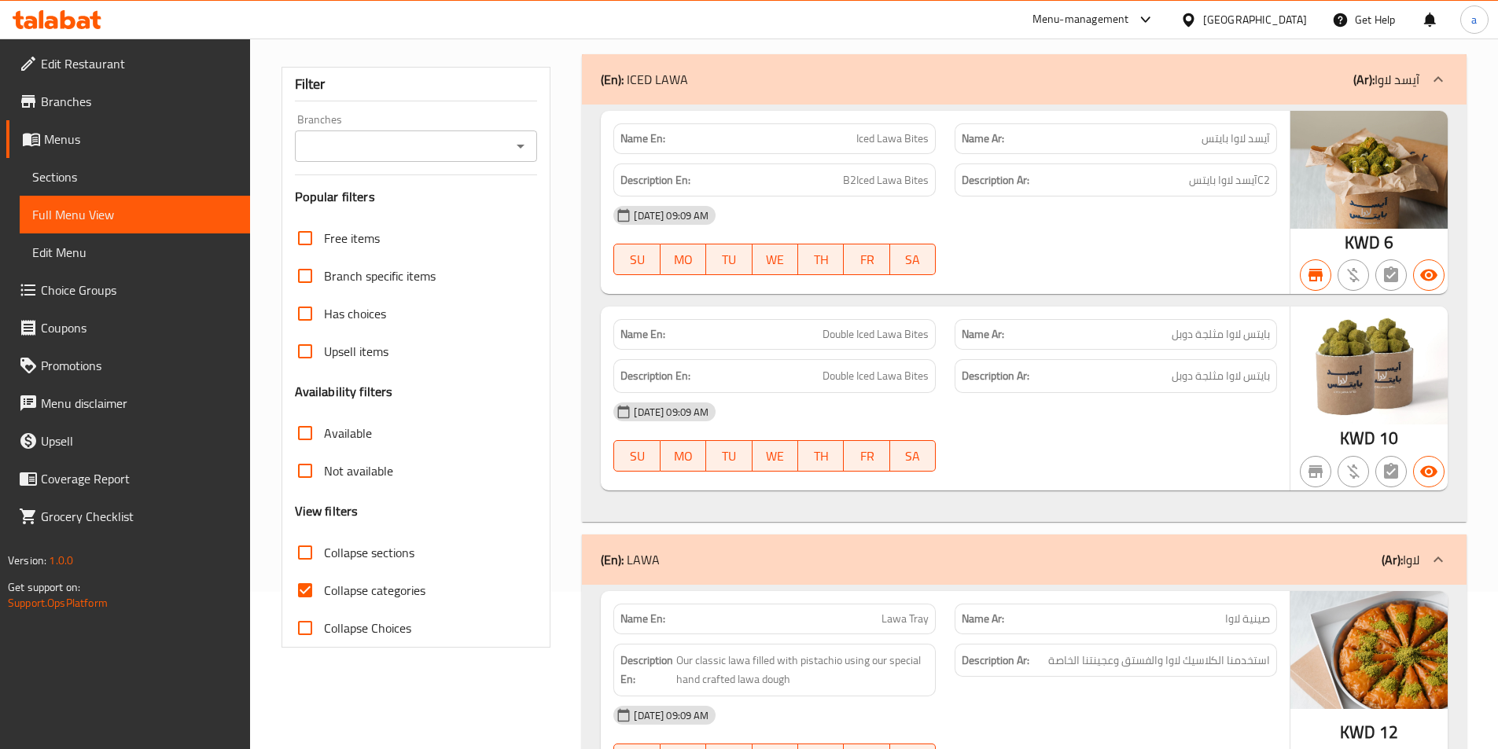
click at [306, 590] on input "Collapse categories" at bounding box center [305, 590] width 38 height 38
checkbox input "false"
click at [1213, 134] on span "آيسد لاوا بايتس" at bounding box center [1235, 138] width 68 height 17
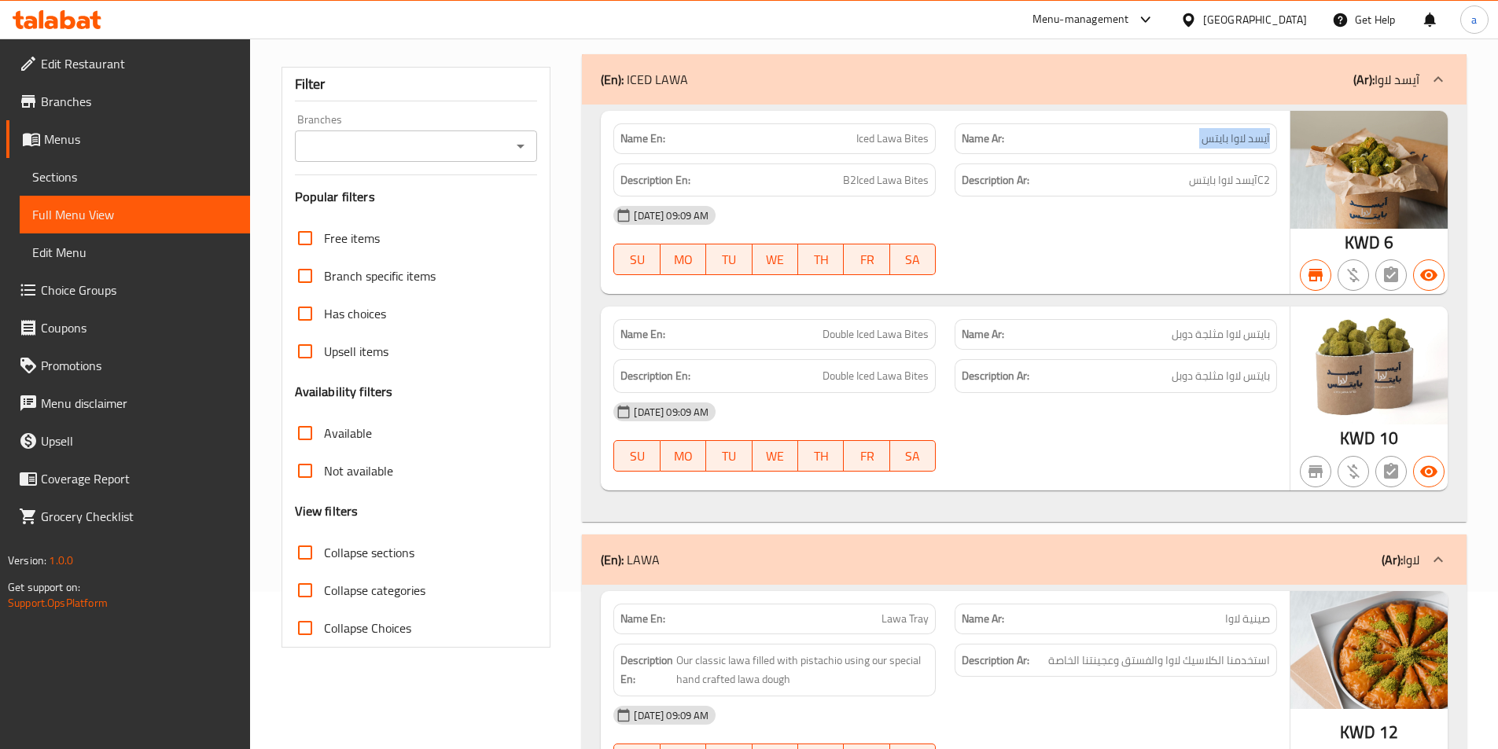
copy span "آيسد لاوا بايتس"
click at [1229, 336] on span "بايتس لاوا مثلجة دوبل" at bounding box center [1220, 334] width 98 height 17
copy span "بايتس لاوا مثلجة دوبل"
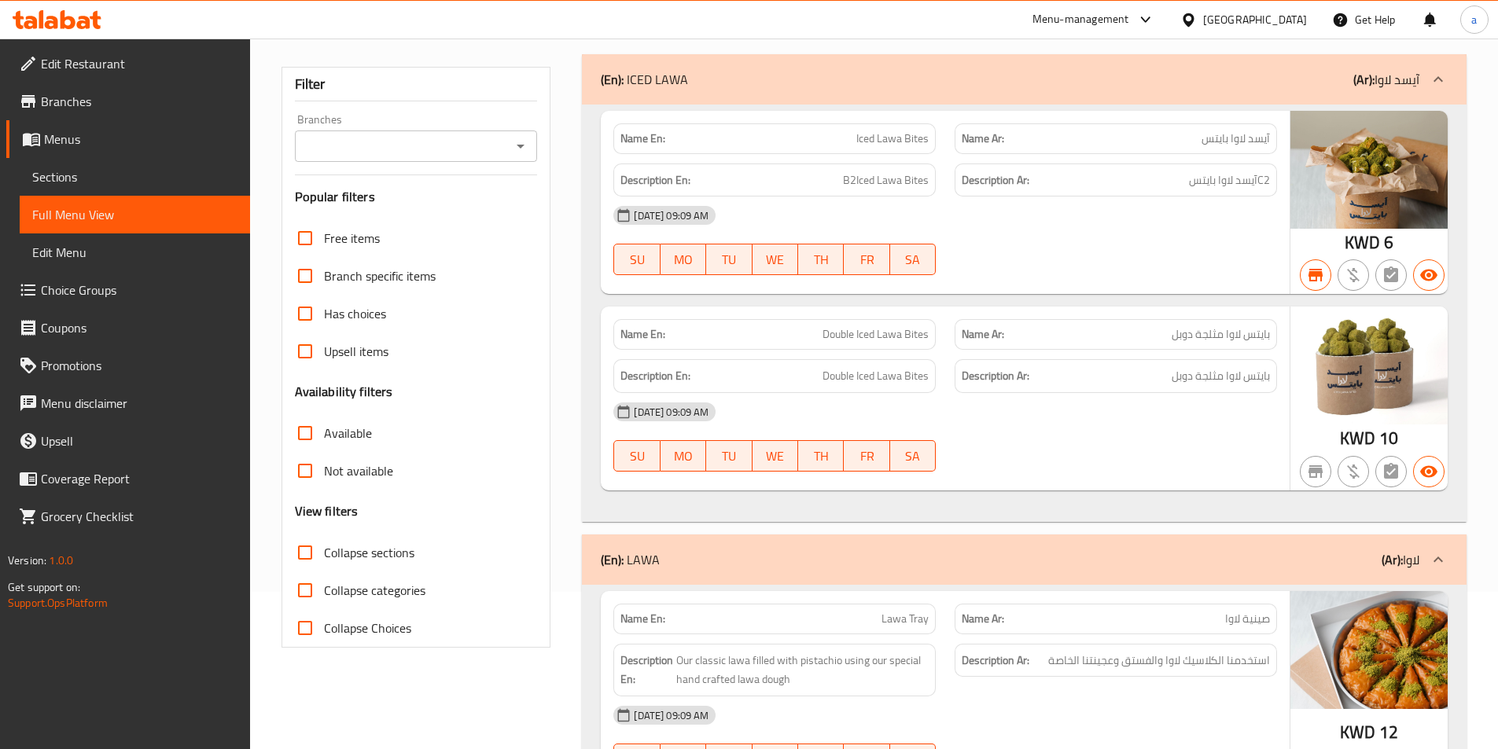
click at [1064, 465] on div at bounding box center [1115, 471] width 341 height 19
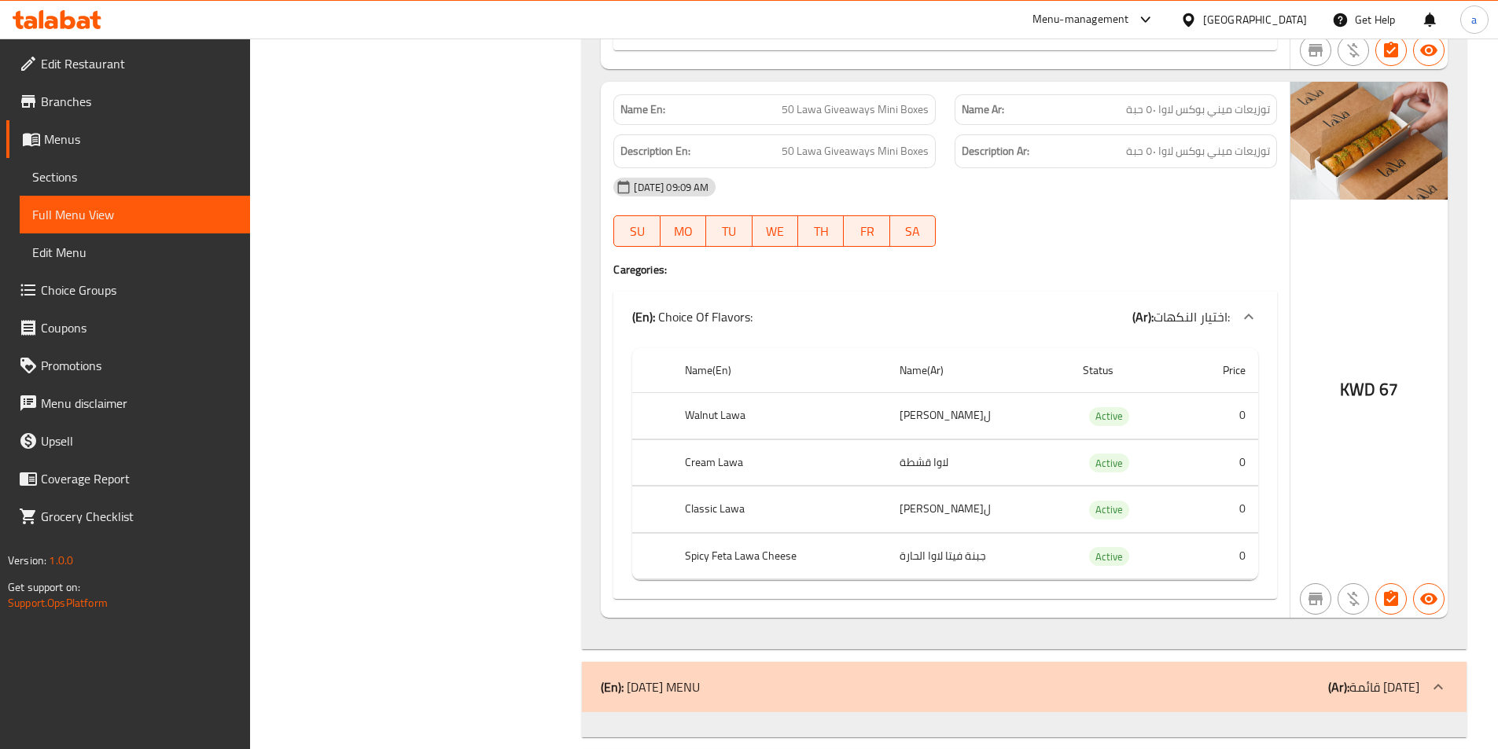
scroll to position [7075, 0]
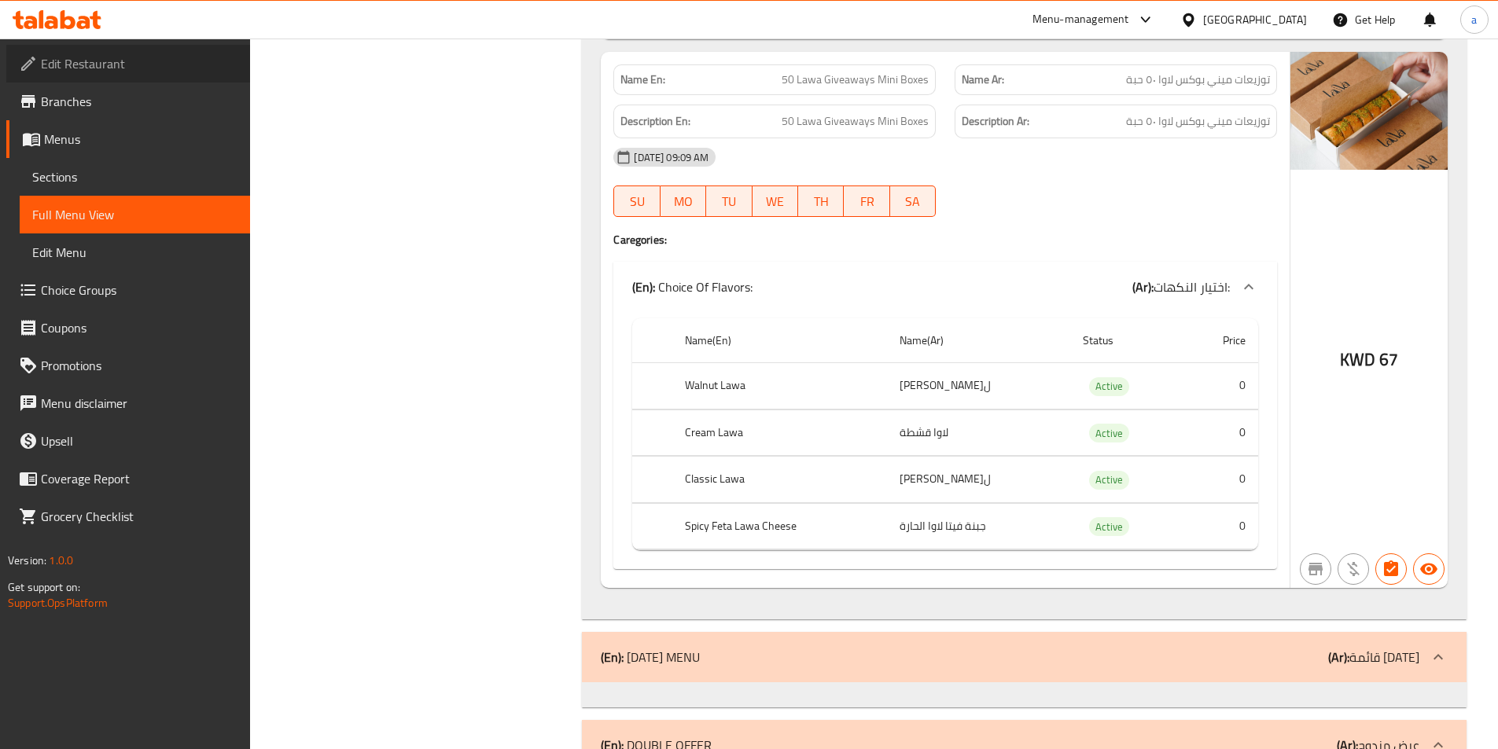
click at [130, 66] on span "Edit Restaurant" at bounding box center [139, 63] width 197 height 19
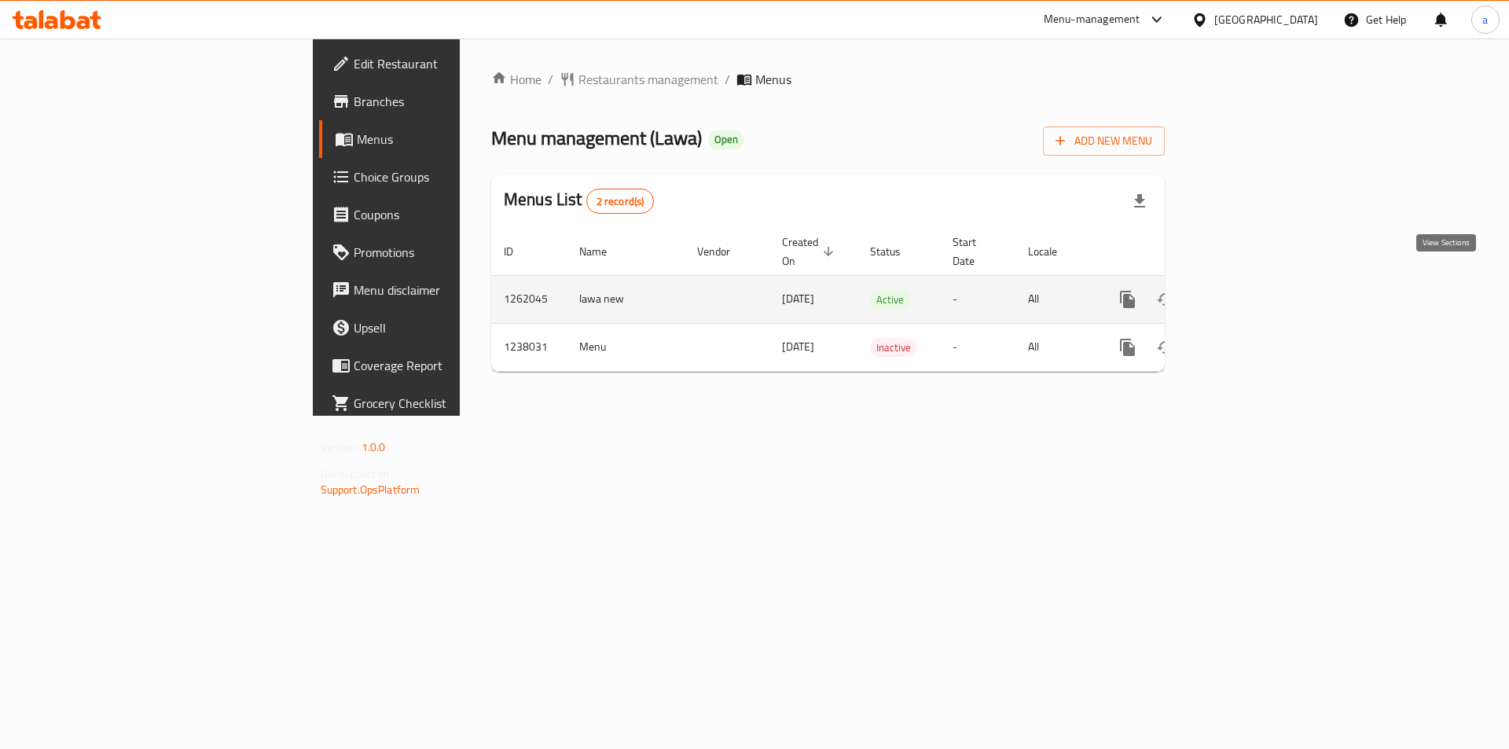
click at [1251, 290] on icon "enhanced table" at bounding box center [1241, 299] width 19 height 19
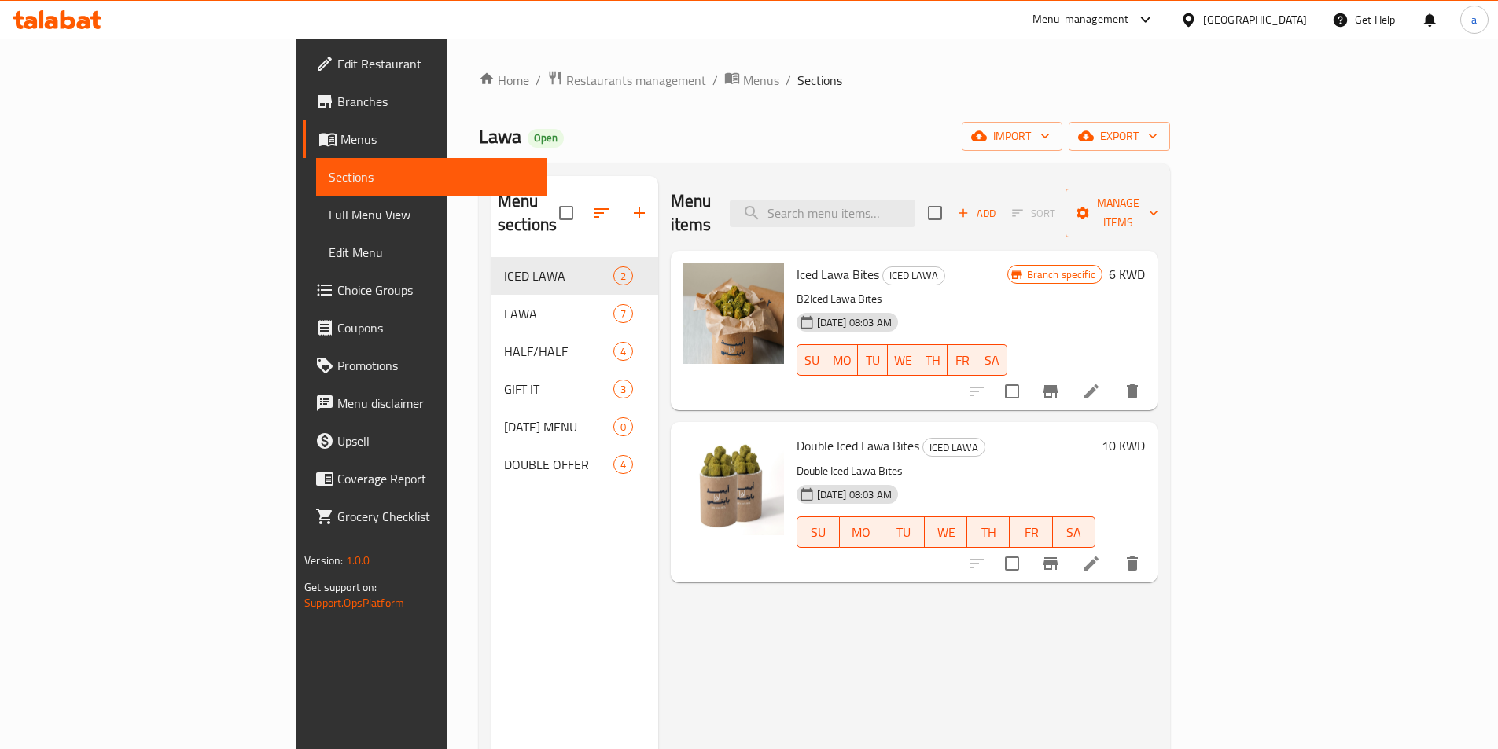
click at [337, 61] on span "Edit Restaurant" at bounding box center [435, 63] width 197 height 19
